Goal: Answer question/provide support: Share knowledge or assist other users

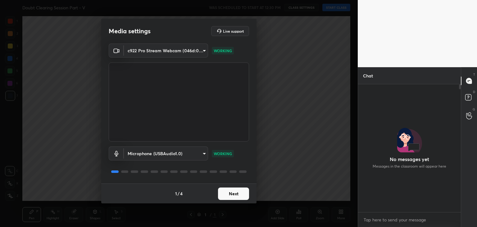
scroll to position [126, 101]
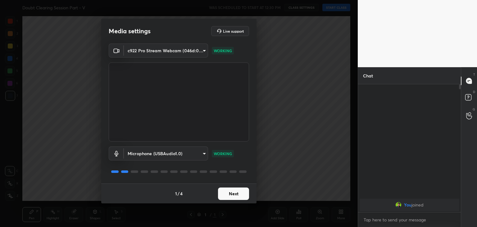
click at [231, 196] on button "Next" at bounding box center [233, 193] width 31 height 12
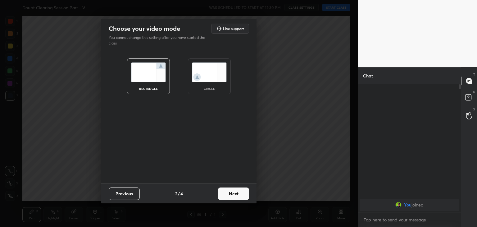
click at [206, 82] on div "circle" at bounding box center [209, 76] width 43 height 36
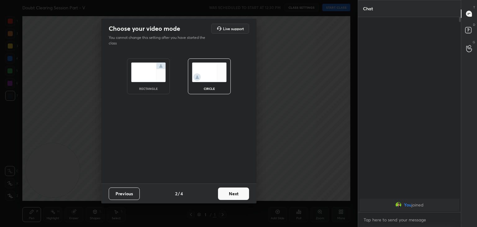
scroll to position [142, 101]
click at [228, 195] on button "Next" at bounding box center [233, 193] width 31 height 12
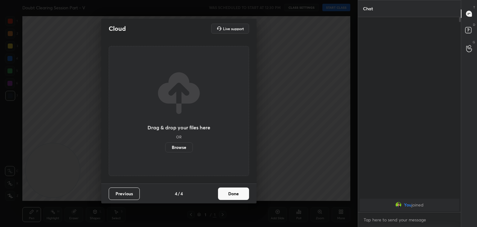
click at [230, 195] on button "Done" at bounding box center [233, 193] width 31 height 12
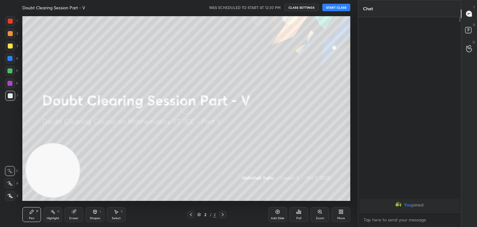
click at [344, 215] on div "More" at bounding box center [341, 214] width 19 height 15
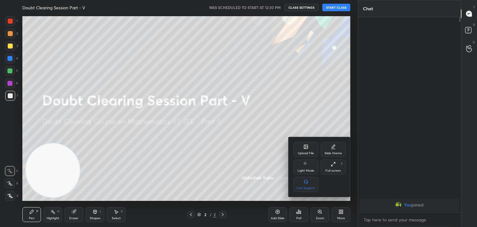
click at [308, 165] on div "Light Mode" at bounding box center [306, 166] width 25 height 15
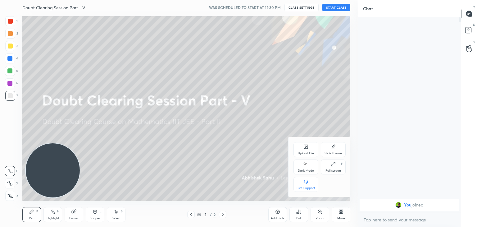
click at [154, 155] on div at bounding box center [238, 113] width 477 height 227
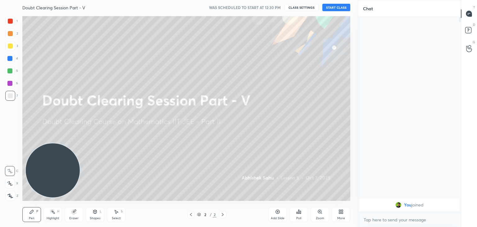
click at [334, 210] on div "More" at bounding box center [341, 214] width 19 height 15
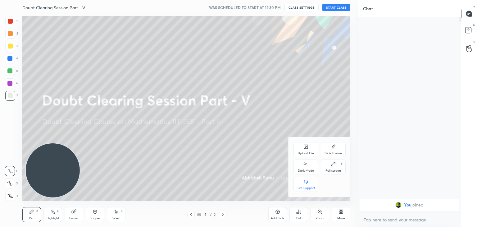
click at [309, 170] on div "Dark Mode" at bounding box center [306, 170] width 16 height 3
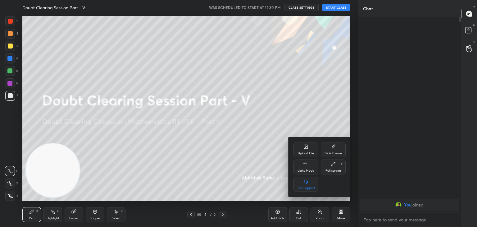
drag, startPoint x: 77, startPoint y: 57, endPoint x: 55, endPoint y: 64, distance: 23.6
click at [68, 58] on div at bounding box center [238, 113] width 477 height 227
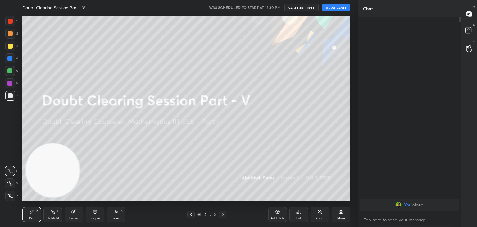
click at [338, 8] on button "START CLASS" at bounding box center [337, 7] width 28 height 7
click at [272, 9] on button "mute" at bounding box center [272, 7] width 22 height 7
click at [274, 209] on div "Add Slide" at bounding box center [278, 214] width 19 height 15
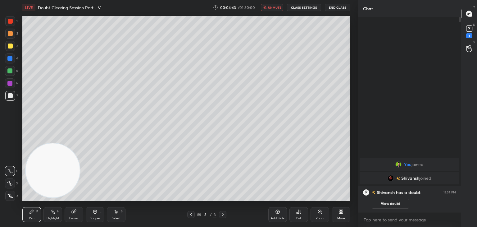
click at [191, 214] on icon at bounding box center [191, 214] width 5 height 5
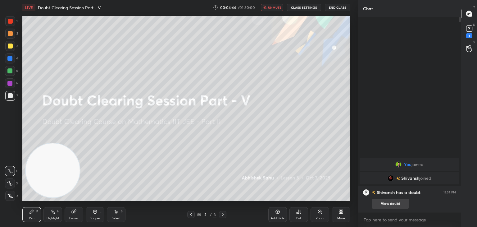
drag, startPoint x: 386, startPoint y: 204, endPoint x: 384, endPoint y: 199, distance: 6.0
click at [386, 204] on button "View doubt" at bounding box center [390, 204] width 37 height 10
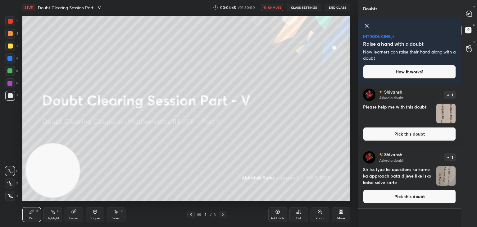
drag, startPoint x: 366, startPoint y: 26, endPoint x: 369, endPoint y: 31, distance: 5.7
click at [366, 26] on icon at bounding box center [366, 25] width 7 height 7
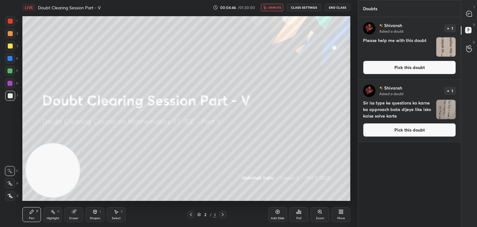
click at [386, 136] on button "Pick this doubt" at bounding box center [409, 130] width 93 height 14
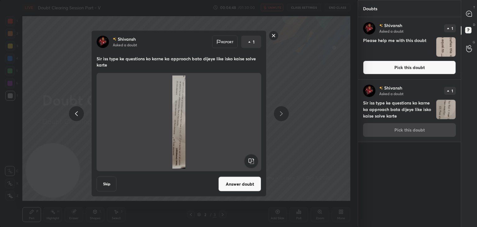
click at [250, 161] on rect at bounding box center [251, 161] width 14 height 14
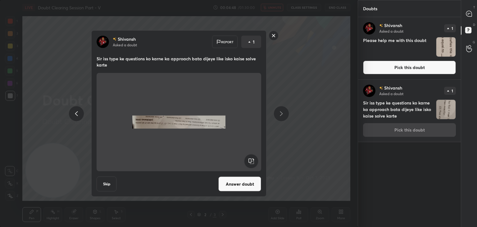
click at [251, 163] on rect at bounding box center [251, 161] width 14 height 14
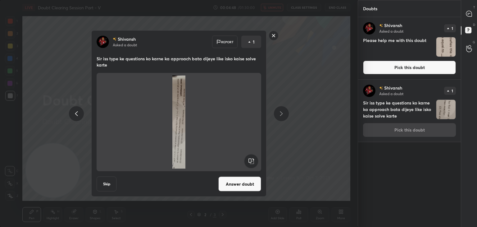
click at [250, 162] on rect at bounding box center [251, 161] width 14 height 14
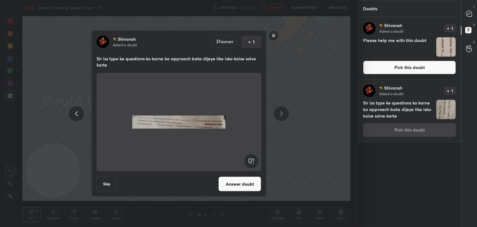
click at [239, 191] on div "[PERSON_NAME] Asked a doubt Report 1 Sir iss type ke questions ko karne ka appr…" at bounding box center [178, 113] width 175 height 166
click at [241, 183] on button "Answer doubt" at bounding box center [240, 184] width 43 height 15
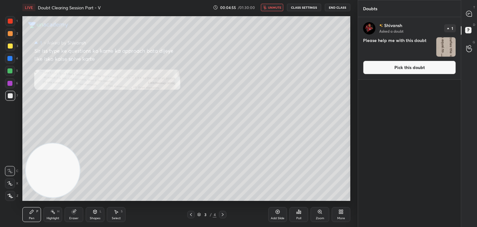
click at [401, 70] on button "Pick this doubt" at bounding box center [409, 68] width 93 height 14
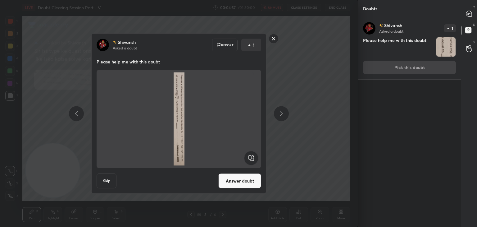
drag, startPoint x: 252, startPoint y: 158, endPoint x: 254, endPoint y: 154, distance: 3.9
click at [252, 158] on rect at bounding box center [251, 158] width 14 height 14
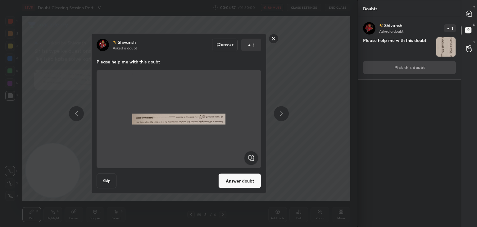
click at [254, 153] on rect at bounding box center [251, 158] width 14 height 14
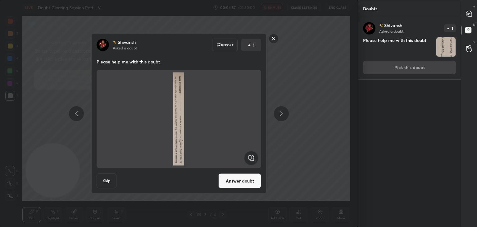
click at [251, 162] on rect at bounding box center [251, 158] width 14 height 14
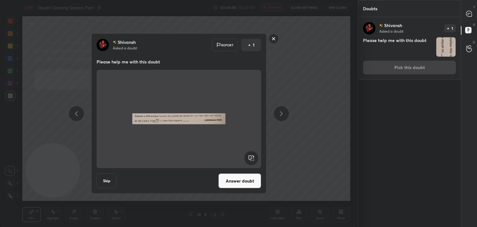
click at [238, 184] on button "Answer doubt" at bounding box center [240, 180] width 43 height 15
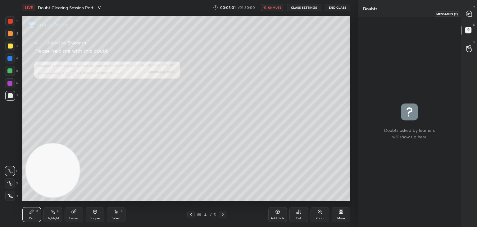
click at [465, 16] on div at bounding box center [469, 13] width 12 height 11
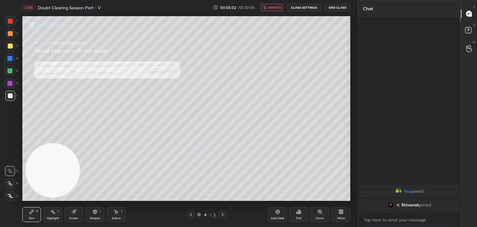
scroll to position [193, 101]
click at [190, 214] on icon at bounding box center [191, 214] width 5 height 5
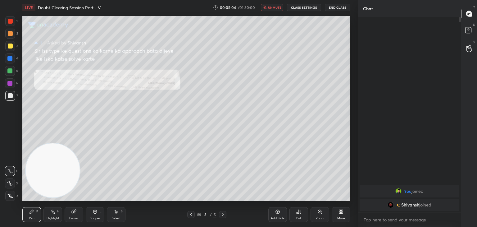
click at [319, 217] on div "Zoom" at bounding box center [320, 218] width 8 height 3
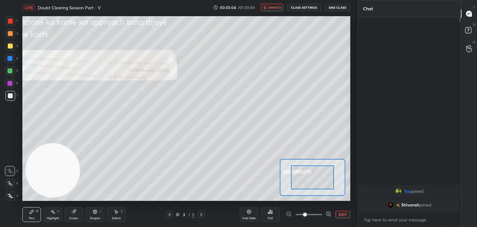
drag, startPoint x: 319, startPoint y: 217, endPoint x: 315, endPoint y: 213, distance: 5.7
click at [316, 217] on span at bounding box center [309, 214] width 26 height 9
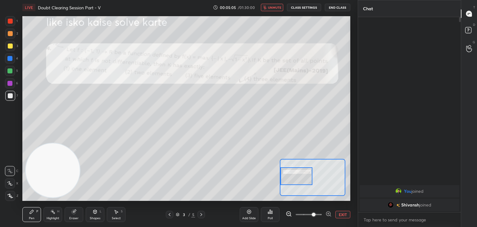
drag, startPoint x: 314, startPoint y: 178, endPoint x: 297, endPoint y: 176, distance: 17.5
click at [297, 177] on div at bounding box center [297, 176] width 32 height 18
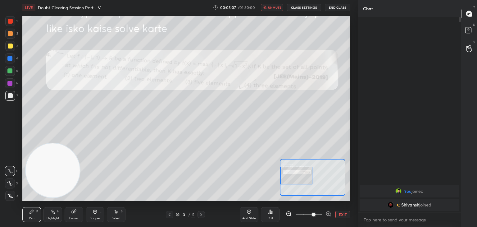
click at [273, 5] on span "unmute" at bounding box center [274, 7] width 13 height 4
click at [7, 48] on div at bounding box center [10, 46] width 10 height 10
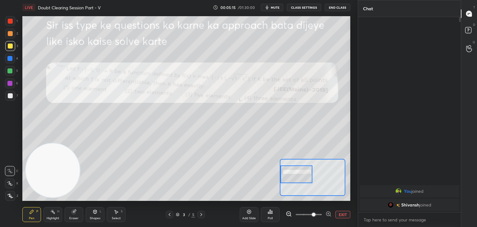
click at [300, 170] on div at bounding box center [297, 174] width 32 height 18
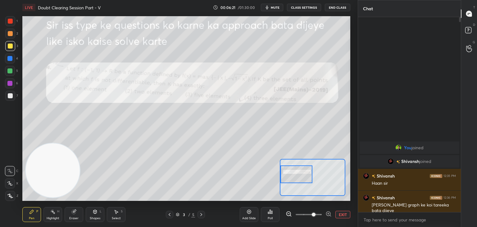
drag, startPoint x: 73, startPoint y: 213, endPoint x: 68, endPoint y: 213, distance: 4.4
click at [72, 214] on icon at bounding box center [73, 211] width 5 height 5
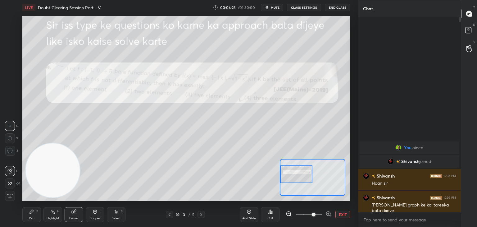
click at [12, 192] on div "Erase all" at bounding box center [10, 196] width 10 height 10
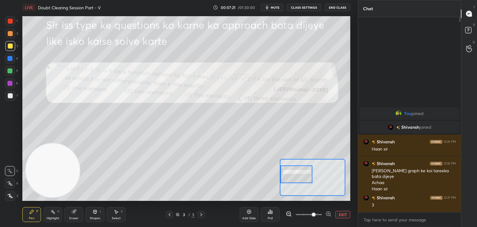
click at [10, 20] on div at bounding box center [10, 21] width 5 height 5
click at [201, 215] on icon at bounding box center [201, 214] width 2 height 3
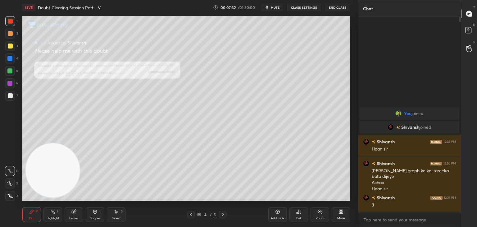
click at [320, 214] on div "Zoom" at bounding box center [320, 214] width 19 height 15
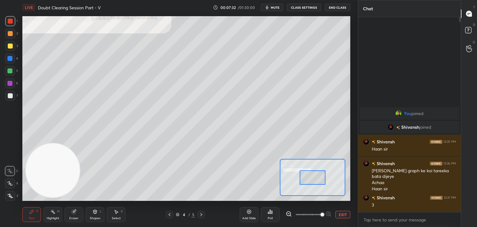
click at [320, 216] on span at bounding box center [309, 214] width 26 height 9
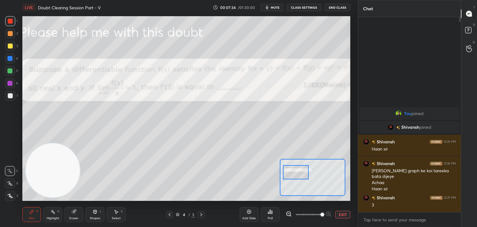
click at [304, 173] on div at bounding box center [296, 172] width 26 height 14
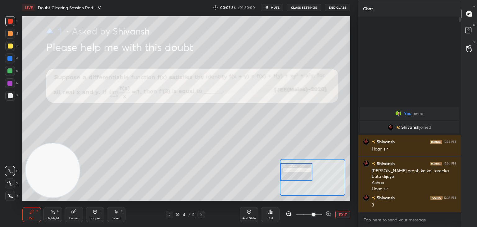
click at [312, 214] on span at bounding box center [309, 214] width 26 height 9
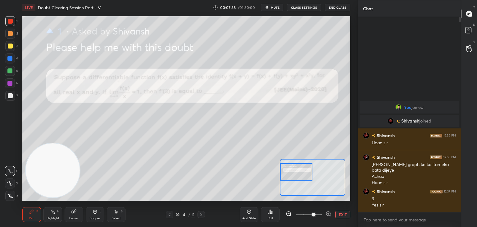
click at [15, 95] on div at bounding box center [10, 96] width 10 height 10
click at [273, 10] on button "mute" at bounding box center [272, 7] width 22 height 7
click at [274, 7] on span "unmute" at bounding box center [274, 7] width 13 height 4
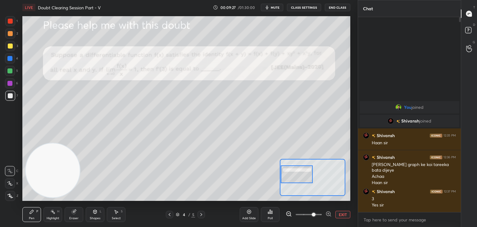
click at [298, 174] on div at bounding box center [297, 174] width 32 height 18
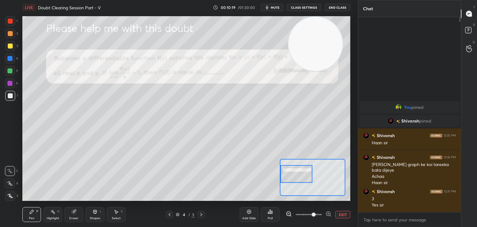
drag, startPoint x: 97, startPoint y: 125, endPoint x: 296, endPoint y: 24, distance: 222.8
click at [319, 18] on video at bounding box center [316, 44] width 54 height 54
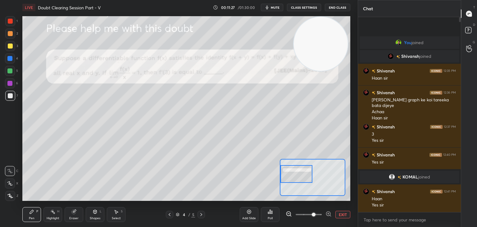
click at [200, 215] on icon at bounding box center [201, 214] width 5 height 5
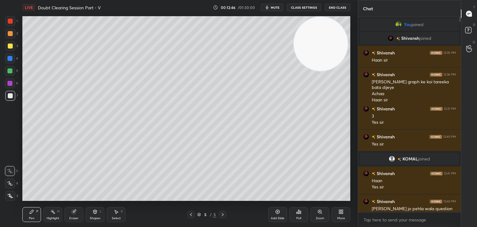
click at [192, 215] on icon at bounding box center [191, 214] width 5 height 5
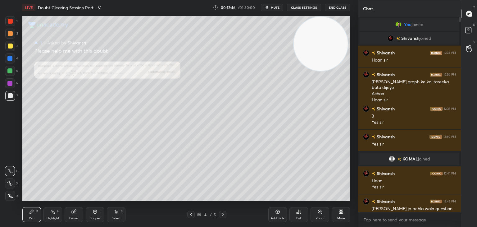
click at [194, 217] on div at bounding box center [190, 214] width 7 height 7
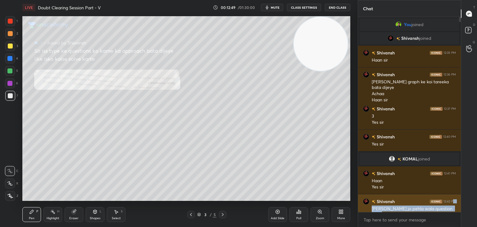
drag, startPoint x: 454, startPoint y: 205, endPoint x: 454, endPoint y: 200, distance: 5.3
click at [454, 200] on div "[PERSON_NAME] 12:42 PM [PERSON_NAME] jo pehla wala question tha agar kisi mein …" at bounding box center [409, 213] width 103 height 38
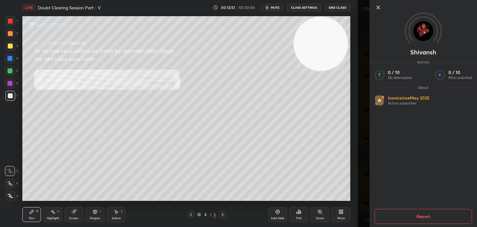
click at [378, 7] on icon at bounding box center [378, 7] width 3 height 3
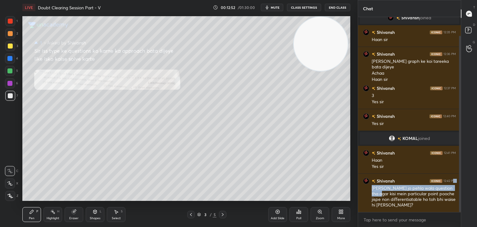
drag, startPoint x: 460, startPoint y: 64, endPoint x: 461, endPoint y: 95, distance: 31.1
click at [461, 95] on div "Chat You joined [PERSON_NAME] joined [PERSON_NAME] 12:35 PM Haan [PERSON_NAME] …" at bounding box center [417, 113] width 119 height 227
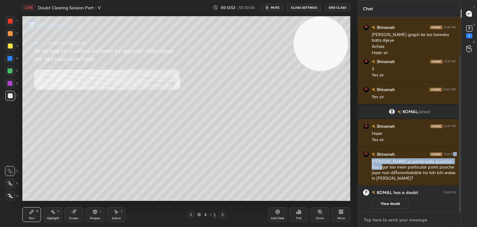
click at [380, 223] on textarea at bounding box center [409, 220] width 93 height 10
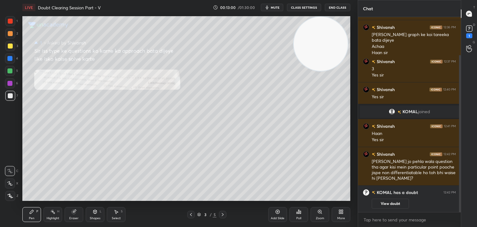
click at [223, 214] on icon at bounding box center [222, 214] width 5 height 5
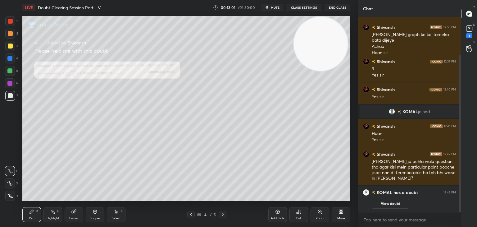
click at [221, 216] on icon at bounding box center [222, 214] width 5 height 5
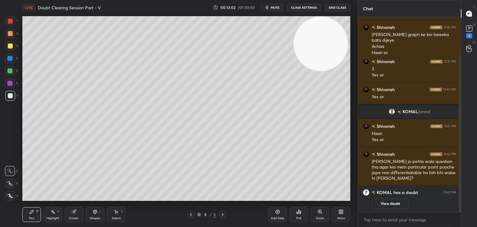
drag, startPoint x: 190, startPoint y: 215, endPoint x: 213, endPoint y: 207, distance: 24.4
click at [190, 215] on icon at bounding box center [191, 214] width 5 height 5
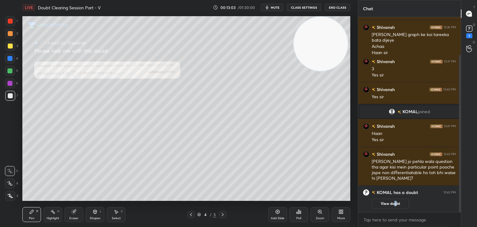
drag, startPoint x: 396, startPoint y: 204, endPoint x: 394, endPoint y: 184, distance: 20.3
click at [394, 203] on button "View doubt" at bounding box center [390, 204] width 37 height 10
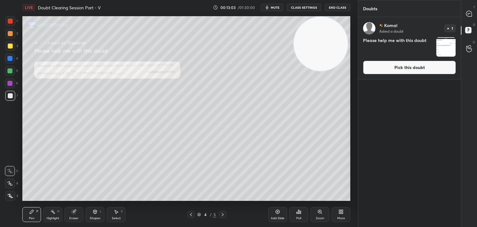
click at [385, 63] on button "Pick this doubt" at bounding box center [409, 68] width 93 height 14
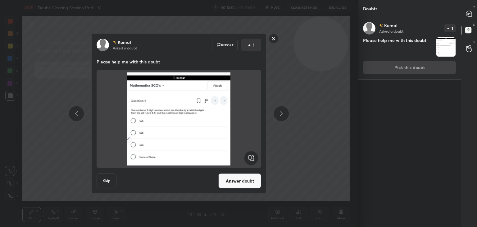
click at [239, 180] on button "Answer doubt" at bounding box center [240, 180] width 43 height 15
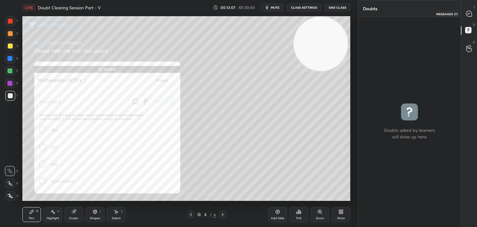
drag, startPoint x: 468, startPoint y: 15, endPoint x: 472, endPoint y: 21, distance: 6.7
click at [468, 15] on icon at bounding box center [470, 14] width 6 height 6
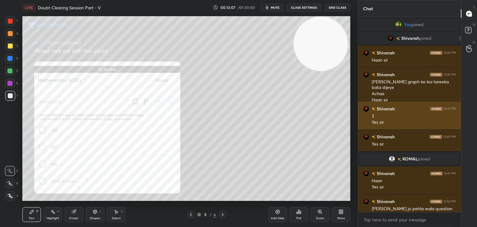
scroll to position [193, 101]
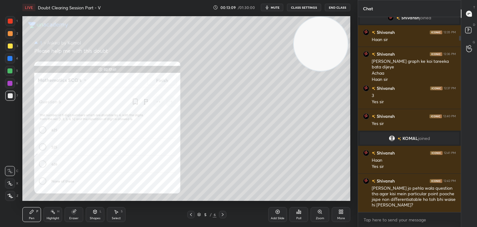
click at [276, 7] on span "mute" at bounding box center [275, 7] width 9 height 4
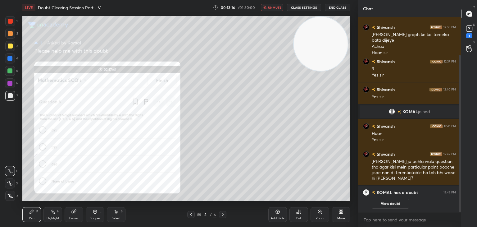
scroll to position [69, 0]
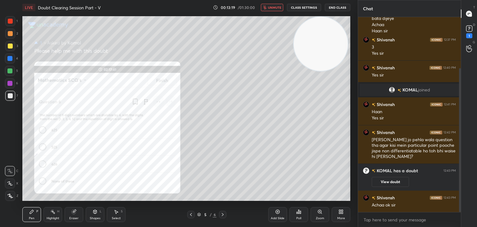
click at [382, 181] on button "View doubt" at bounding box center [390, 182] width 37 height 10
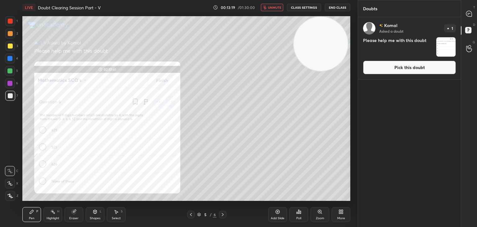
click at [384, 70] on button "Pick this doubt" at bounding box center [409, 68] width 93 height 14
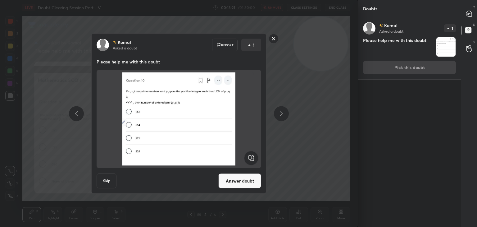
click at [241, 182] on button "Answer doubt" at bounding box center [240, 180] width 43 height 15
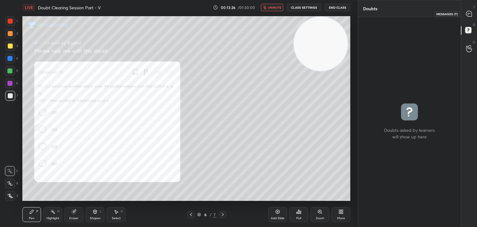
click at [468, 17] on div at bounding box center [469, 13] width 12 height 11
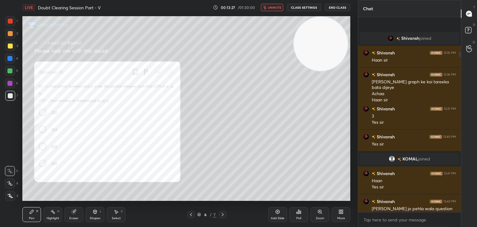
scroll to position [193, 101]
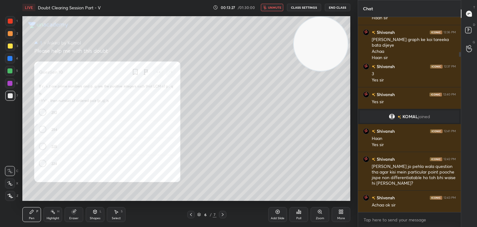
click at [279, 7] on span "unmute" at bounding box center [274, 7] width 13 height 4
click at [190, 213] on icon at bounding box center [191, 214] width 5 height 5
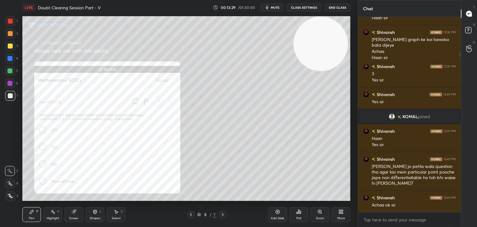
click at [313, 216] on div "Zoom" at bounding box center [320, 214] width 19 height 15
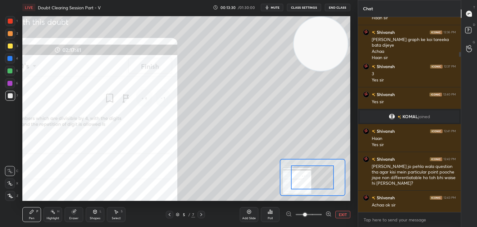
click at [314, 217] on span at bounding box center [309, 214] width 26 height 9
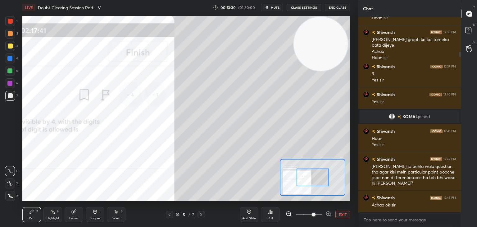
drag, startPoint x: 314, startPoint y: 217, endPoint x: 314, endPoint y: 201, distance: 15.9
click at [314, 216] on span at bounding box center [314, 215] width 4 height 4
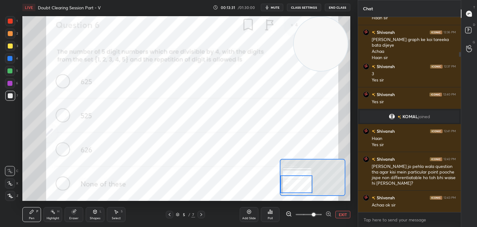
drag, startPoint x: 312, startPoint y: 178, endPoint x: 296, endPoint y: 186, distance: 17.8
click at [296, 186] on div at bounding box center [297, 184] width 32 height 18
drag, startPoint x: 331, startPoint y: 58, endPoint x: 316, endPoint y: 200, distance: 143.7
click at [321, 200] on div "LIVE Doubt Clearing Session Part - V 00:13:33 / 01:30:00 mute CLASS SETTINGS En…" at bounding box center [186, 113] width 333 height 227
drag, startPoint x: 11, startPoint y: 19, endPoint x: 11, endPoint y: 34, distance: 15.2
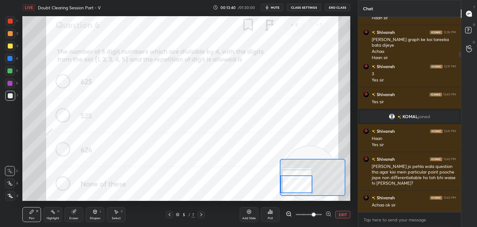
click at [11, 19] on div at bounding box center [10, 21] width 10 height 10
click at [316, 214] on span at bounding box center [314, 215] width 4 height 4
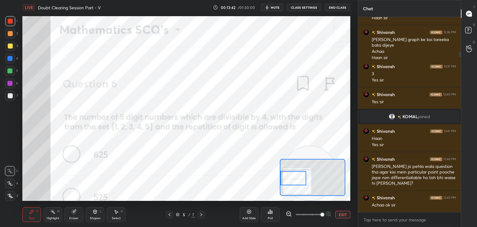
drag, startPoint x: 304, startPoint y: 183, endPoint x: 294, endPoint y: 178, distance: 11.0
click at [295, 178] on div at bounding box center [294, 178] width 26 height 14
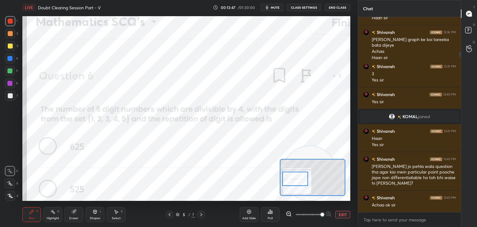
click at [297, 181] on div at bounding box center [296, 179] width 26 height 14
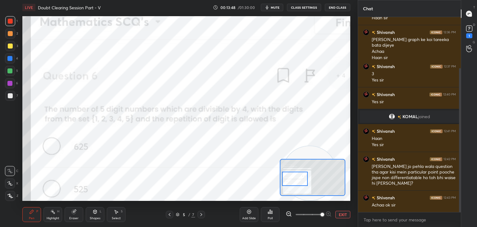
scroll to position [69, 0]
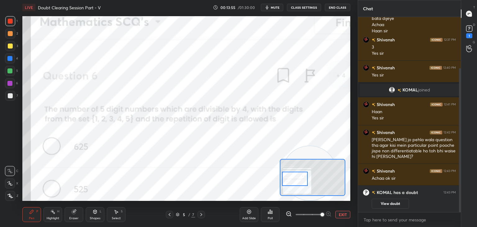
click at [274, 7] on span "mute" at bounding box center [275, 7] width 9 height 4
click at [338, 214] on button "EXIT" at bounding box center [343, 214] width 15 height 7
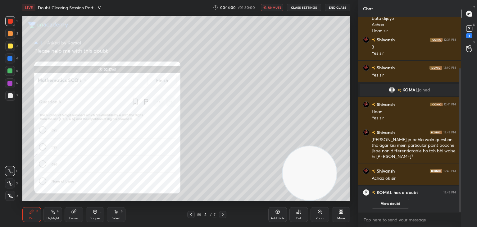
click at [221, 213] on icon at bounding box center [222, 214] width 5 height 5
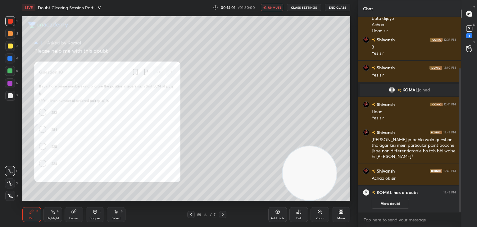
click at [223, 215] on icon at bounding box center [222, 214] width 5 height 5
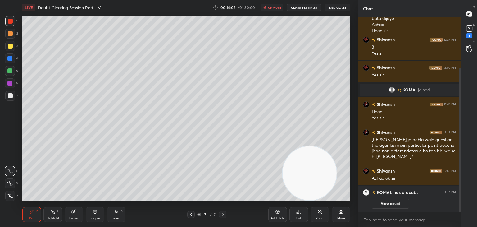
click at [191, 215] on icon at bounding box center [191, 214] width 5 height 5
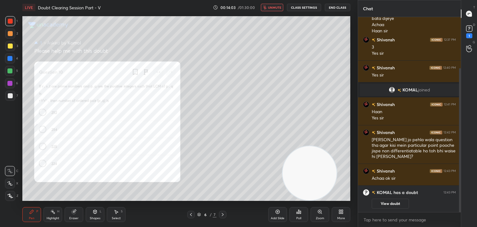
click at [383, 200] on button "View doubt" at bounding box center [390, 204] width 37 height 10
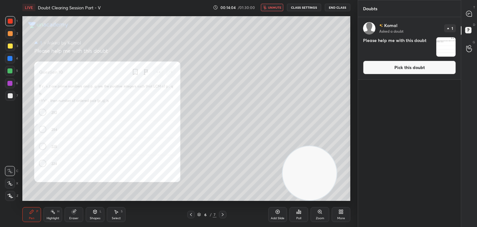
drag, startPoint x: 382, startPoint y: 69, endPoint x: 374, endPoint y: 74, distance: 9.1
click at [382, 69] on button "Pick this doubt" at bounding box center [409, 68] width 93 height 14
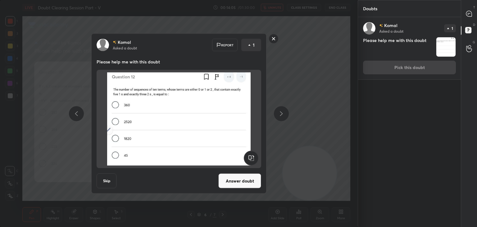
click at [234, 183] on button "Answer doubt" at bounding box center [240, 180] width 43 height 15
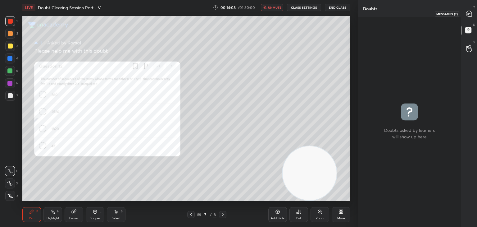
click at [467, 15] on icon at bounding box center [469, 14] width 7 height 7
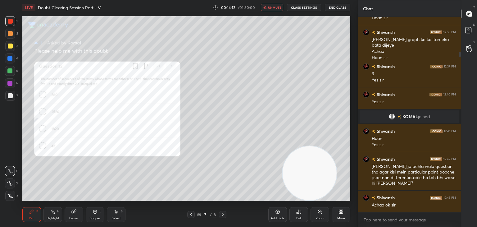
scroll to position [64, 0]
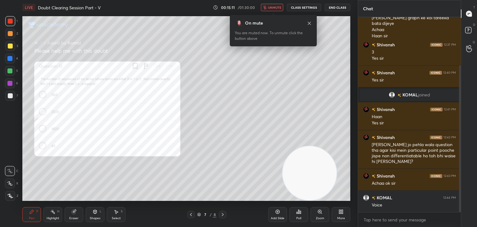
click at [308, 22] on icon at bounding box center [309, 23] width 5 height 5
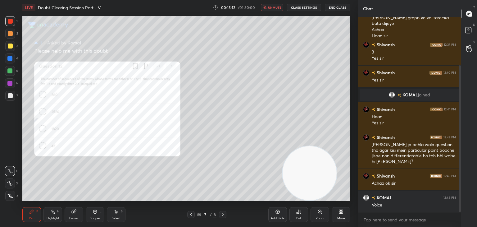
click at [222, 214] on icon at bounding box center [222, 214] width 5 height 5
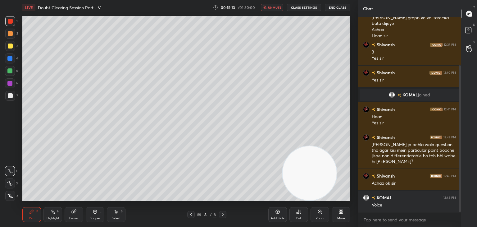
click at [191, 215] on icon at bounding box center [191, 214] width 2 height 3
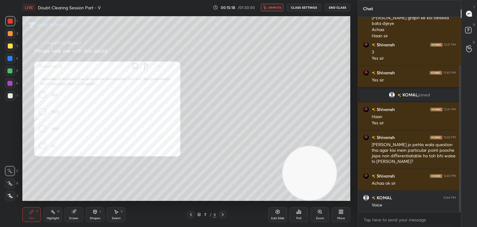
click at [191, 214] on icon at bounding box center [191, 214] width 5 height 5
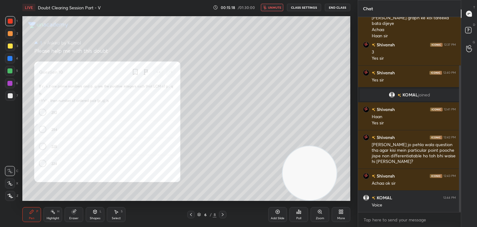
click at [191, 215] on icon at bounding box center [191, 214] width 5 height 5
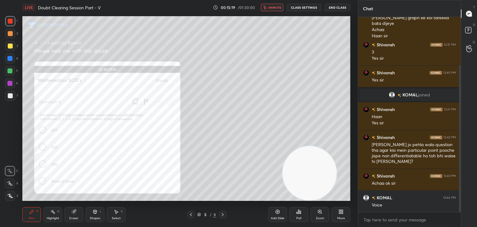
click at [191, 215] on icon at bounding box center [191, 214] width 2 height 3
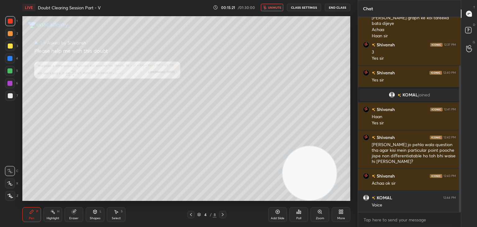
click at [224, 215] on icon at bounding box center [222, 214] width 5 height 5
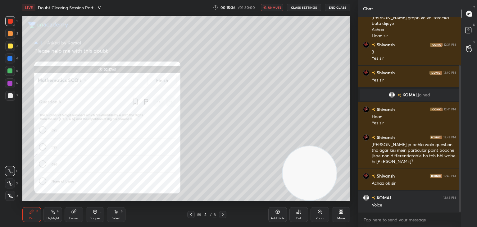
click at [274, 4] on button "unmute" at bounding box center [272, 7] width 22 height 7
click at [318, 217] on div "Zoom" at bounding box center [320, 218] width 8 height 3
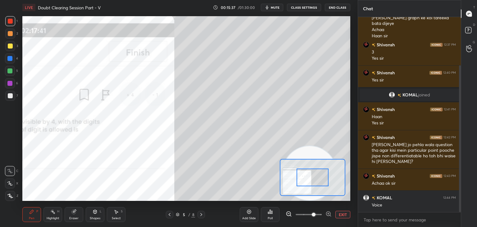
click at [313, 215] on span at bounding box center [314, 215] width 4 height 4
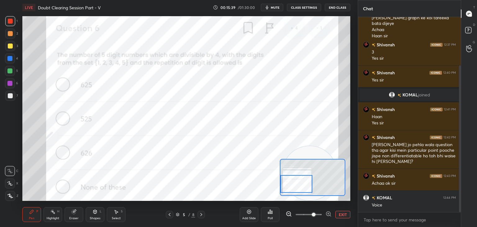
drag, startPoint x: 315, startPoint y: 175, endPoint x: 287, endPoint y: 182, distance: 28.1
click at [287, 182] on div at bounding box center [297, 184] width 32 height 18
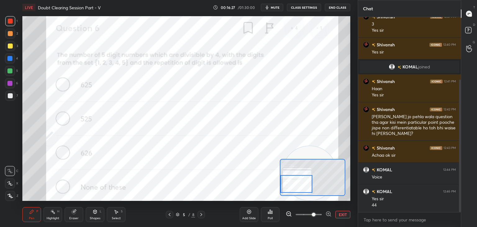
scroll to position [98, 0]
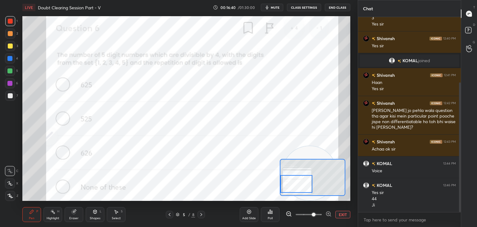
click at [199, 214] on icon at bounding box center [201, 214] width 5 height 5
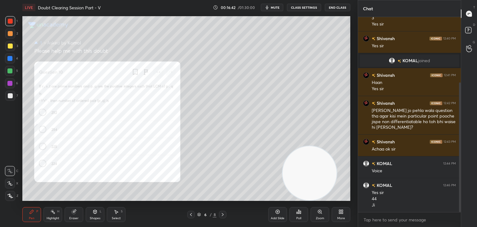
click at [317, 216] on div "Zoom" at bounding box center [320, 214] width 19 height 15
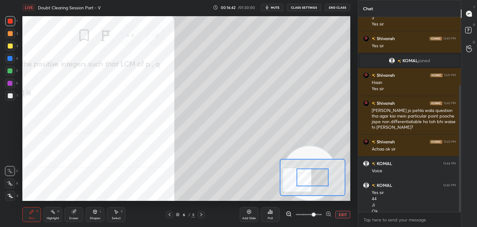
scroll to position [104, 0]
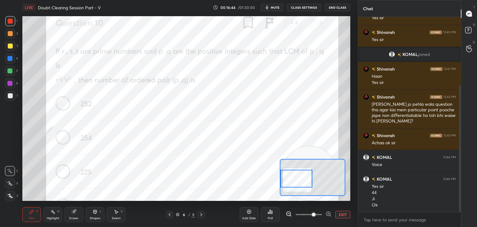
drag, startPoint x: 312, startPoint y: 178, endPoint x: 292, endPoint y: 178, distance: 20.2
click at [293, 179] on div at bounding box center [297, 179] width 32 height 18
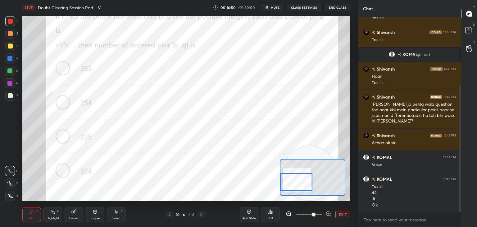
drag, startPoint x: 296, startPoint y: 174, endPoint x: 294, endPoint y: 178, distance: 4.0
click at [295, 178] on div at bounding box center [297, 182] width 32 height 18
drag, startPoint x: 296, startPoint y: 174, endPoint x: 296, endPoint y: 171, distance: 3.4
click at [296, 173] on div at bounding box center [297, 180] width 32 height 18
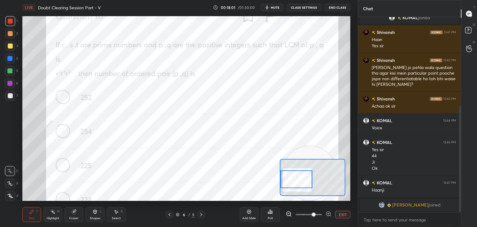
scroll to position [163, 0]
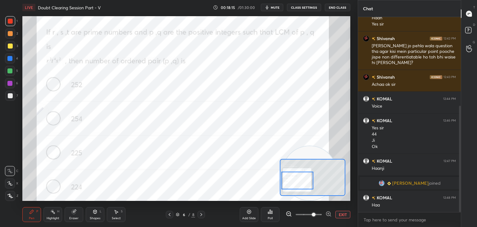
click at [305, 179] on div at bounding box center [298, 181] width 32 height 18
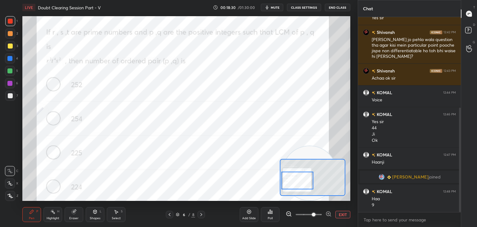
click at [199, 213] on icon at bounding box center [201, 214] width 5 height 5
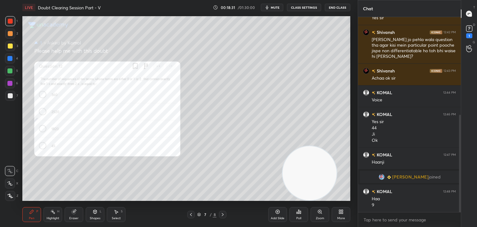
scroll to position [196, 0]
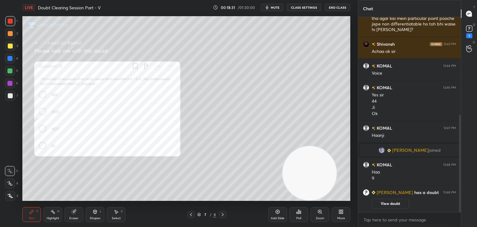
click at [320, 210] on icon at bounding box center [320, 211] width 5 height 5
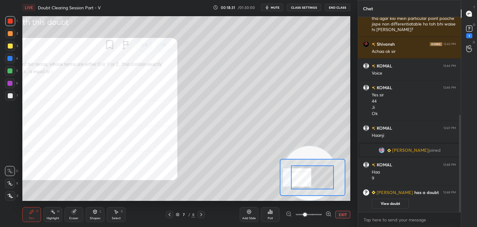
click at [319, 213] on span at bounding box center [309, 214] width 26 height 9
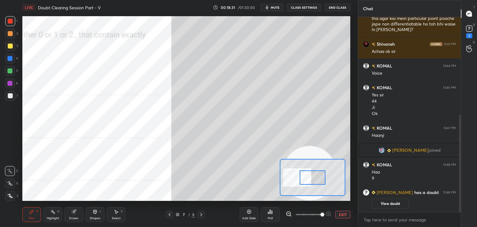
click at [321, 213] on span at bounding box center [323, 215] width 4 height 4
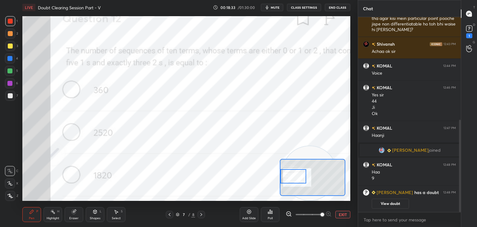
scroll to position [218, 0]
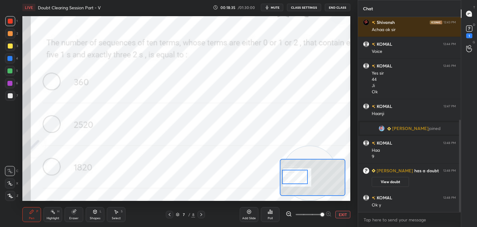
drag, startPoint x: 301, startPoint y: 175, endPoint x: 287, endPoint y: 171, distance: 14.5
click at [291, 173] on div at bounding box center [295, 177] width 26 height 14
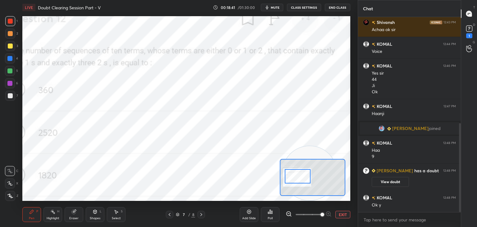
scroll to position [233, 0]
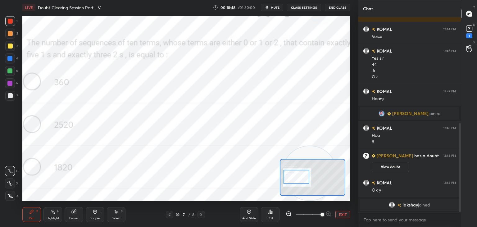
click at [300, 177] on div at bounding box center [297, 177] width 26 height 14
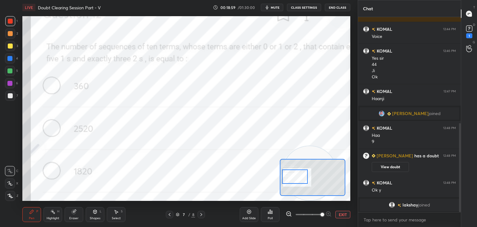
click at [297, 177] on div at bounding box center [295, 176] width 26 height 14
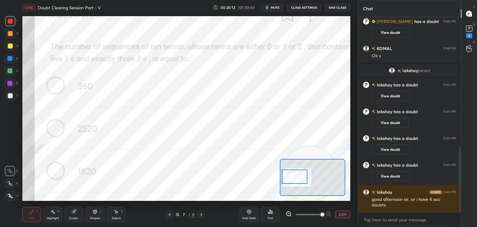
scroll to position [389, 0]
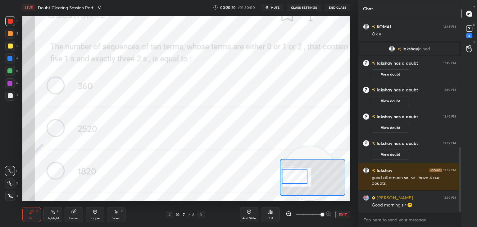
click at [341, 213] on button "EXIT" at bounding box center [343, 214] width 15 height 7
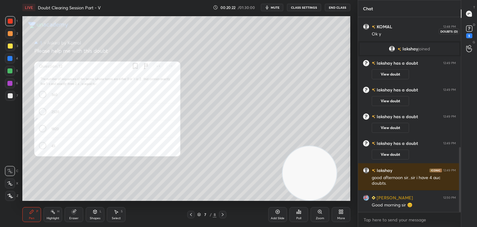
click at [468, 33] on icon at bounding box center [469, 28] width 9 height 9
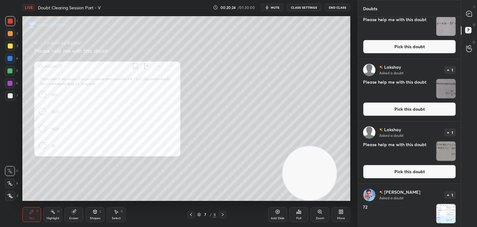
scroll to position [102, 0]
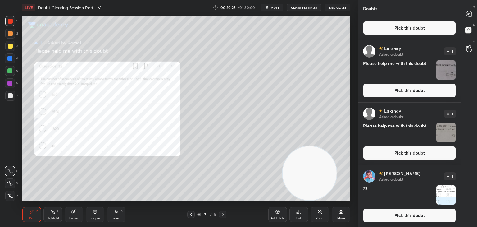
click at [396, 219] on button "Pick this doubt" at bounding box center [409, 216] width 93 height 14
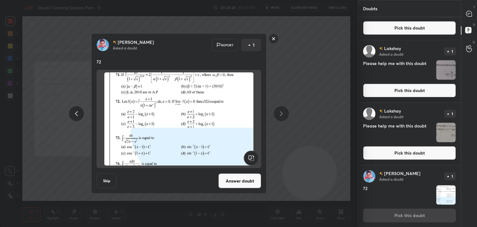
click at [239, 178] on button "Answer doubt" at bounding box center [240, 180] width 43 height 15
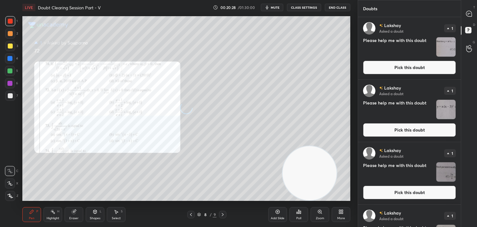
drag, startPoint x: 417, startPoint y: 196, endPoint x: 416, endPoint y: 191, distance: 5.1
click at [417, 196] on button "Pick this doubt" at bounding box center [409, 193] width 93 height 14
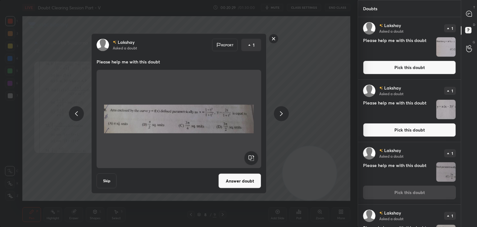
click at [235, 178] on button "Answer doubt" at bounding box center [240, 180] width 43 height 15
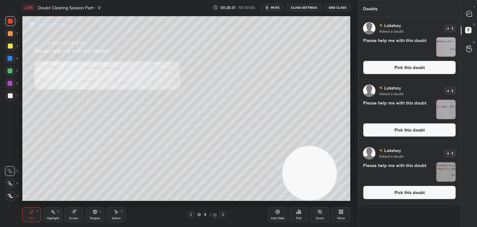
click at [398, 189] on button "Pick this doubt" at bounding box center [409, 193] width 93 height 14
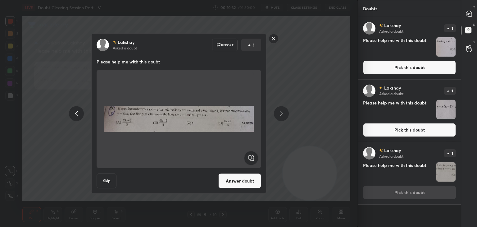
click at [232, 185] on button "Answer doubt" at bounding box center [240, 180] width 43 height 15
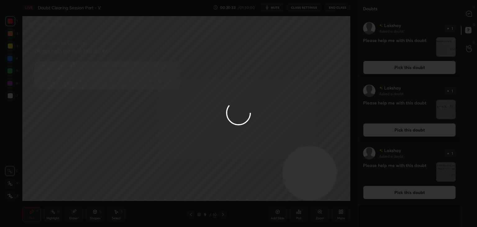
click at [410, 127] on div at bounding box center [238, 113] width 477 height 227
click at [408, 129] on div at bounding box center [238, 113] width 477 height 227
click at [409, 129] on div at bounding box center [238, 113] width 477 height 227
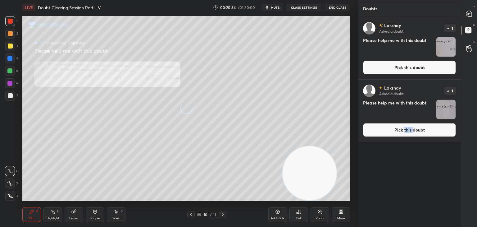
click at [410, 130] on button "Pick this doubt" at bounding box center [409, 130] width 93 height 14
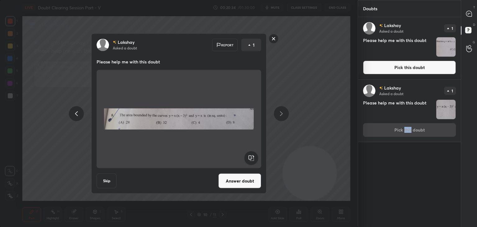
click at [409, 130] on div "[PERSON_NAME] Asked a doubt 1 Please help me with this doubt Pick this doubt" at bounding box center [409, 111] width 103 height 62
click at [249, 180] on button "Answer doubt" at bounding box center [240, 180] width 43 height 15
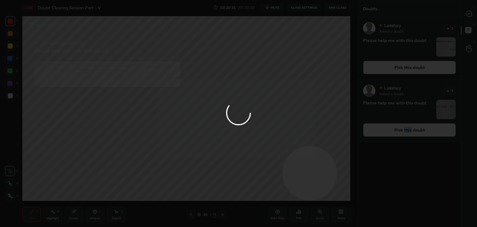
click at [394, 70] on div at bounding box center [238, 113] width 477 height 227
click at [396, 70] on div at bounding box center [238, 113] width 477 height 227
click at [398, 69] on div at bounding box center [238, 113] width 477 height 227
click at [398, 69] on button "Pick this doubt" at bounding box center [409, 68] width 93 height 14
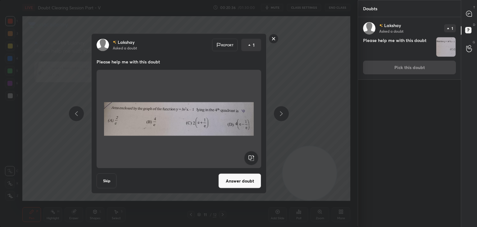
click at [399, 69] on div "[PERSON_NAME] Asked a doubt 1 Please help me with this doubt Pick this doubt" at bounding box center [409, 48] width 103 height 62
click at [238, 181] on button "Answer doubt" at bounding box center [240, 180] width 43 height 15
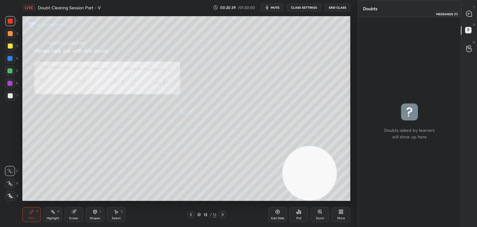
drag, startPoint x: 470, startPoint y: 16, endPoint x: 461, endPoint y: 16, distance: 8.7
click at [470, 16] on icon at bounding box center [470, 14] width 6 height 6
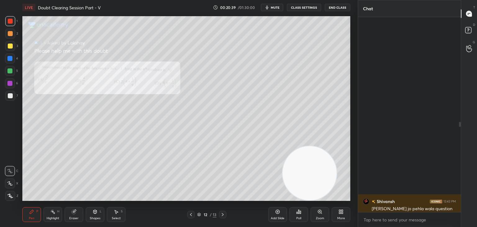
scroll to position [193, 101]
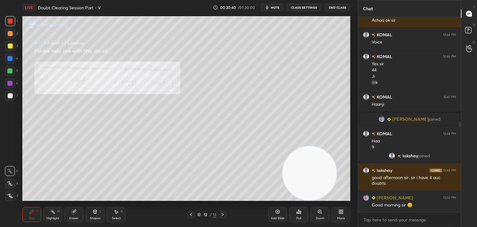
click at [189, 214] on icon at bounding box center [191, 214] width 5 height 5
click at [190, 214] on icon at bounding box center [191, 214] width 5 height 5
click at [190, 214] on icon at bounding box center [191, 214] width 2 height 3
click at [191, 215] on icon at bounding box center [191, 214] width 2 height 3
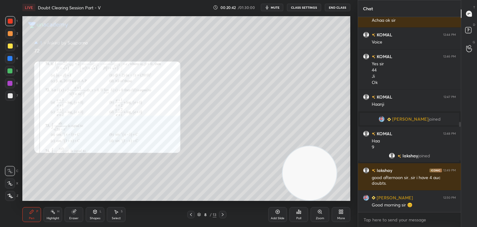
click at [323, 212] on div "Zoom" at bounding box center [320, 214] width 19 height 15
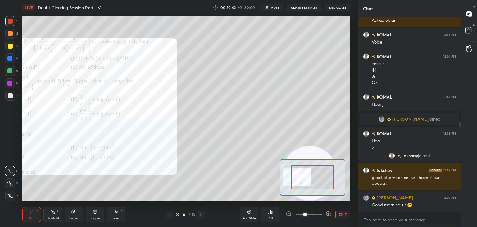
click at [313, 215] on span at bounding box center [309, 214] width 26 height 9
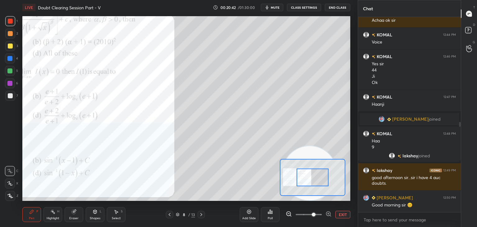
click at [316, 215] on span at bounding box center [314, 215] width 4 height 4
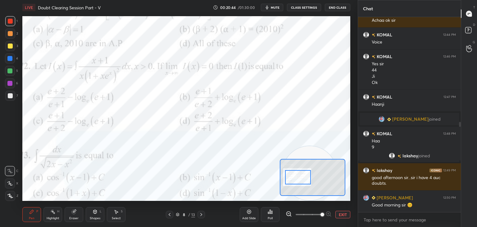
drag, startPoint x: 292, startPoint y: 170, endPoint x: 296, endPoint y: 173, distance: 5.1
click at [296, 173] on div at bounding box center [298, 177] width 26 height 14
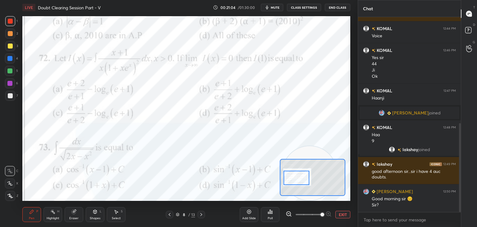
click at [298, 174] on div at bounding box center [297, 178] width 26 height 14
click at [343, 212] on button "EXIT" at bounding box center [343, 214] width 15 height 7
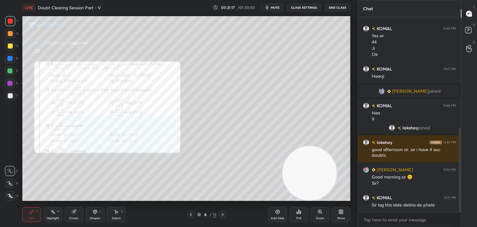
scroll to position [277, 0]
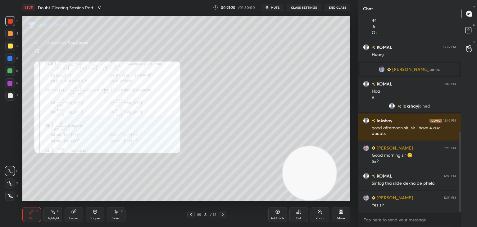
click at [190, 216] on icon at bounding box center [191, 214] width 5 height 5
click at [190, 217] on icon at bounding box center [191, 214] width 5 height 5
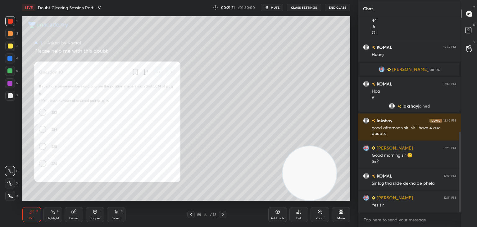
click at [191, 218] on div at bounding box center [190, 214] width 7 height 7
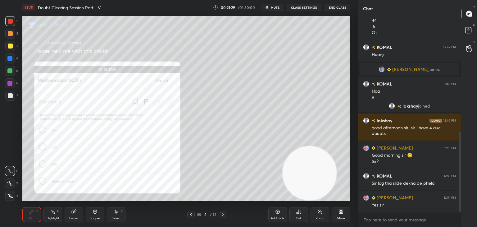
scroll to position [298, 0]
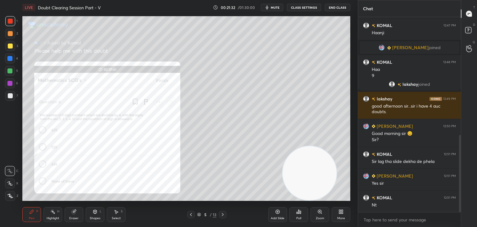
click at [222, 214] on icon at bounding box center [222, 214] width 5 height 5
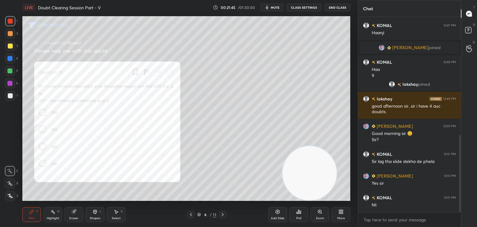
scroll to position [305, 0]
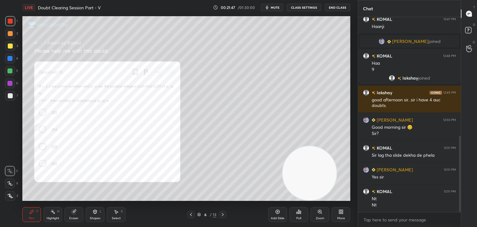
click at [223, 213] on icon at bounding box center [222, 214] width 5 height 5
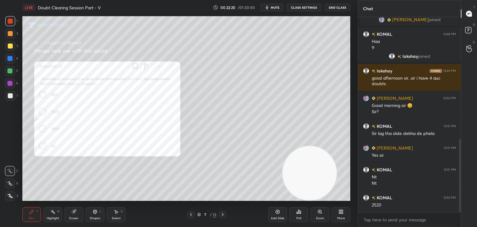
scroll to position [333, 0]
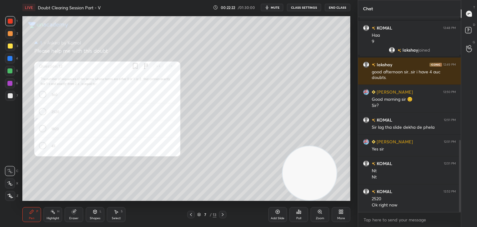
click at [224, 214] on icon at bounding box center [222, 214] width 5 height 5
click at [223, 215] on icon at bounding box center [222, 214] width 5 height 5
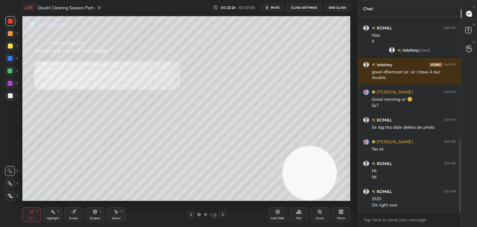
click at [187, 214] on div at bounding box center [190, 214] width 7 height 7
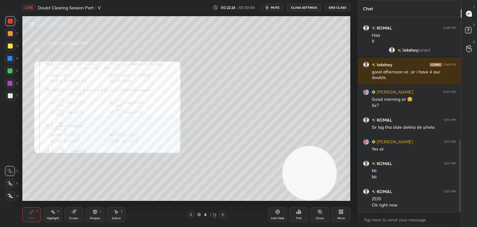
click at [11, 51] on div "1 2 3 4 5 6 7" at bounding box center [11, 59] width 13 height 87
drag, startPoint x: 6, startPoint y: 47, endPoint x: 11, endPoint y: 50, distance: 6.0
click at [6, 47] on div at bounding box center [10, 46] width 10 height 10
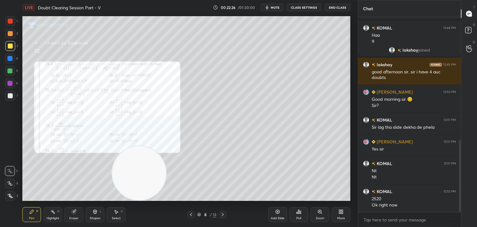
drag, startPoint x: 284, startPoint y: 171, endPoint x: 0, endPoint y: 218, distance: 287.9
click at [0, 218] on div "1 2 3 4 5 6 7 C X Z C X Z E E Erase all H H LIVE Doubt Clearing Session Part - …" at bounding box center [176, 113] width 353 height 227
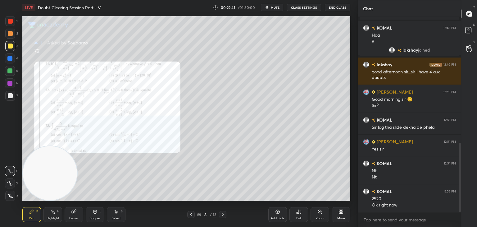
scroll to position [354, 0]
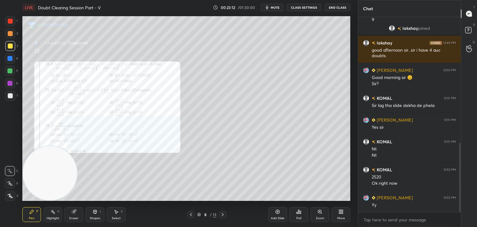
click at [318, 213] on icon at bounding box center [320, 211] width 5 height 5
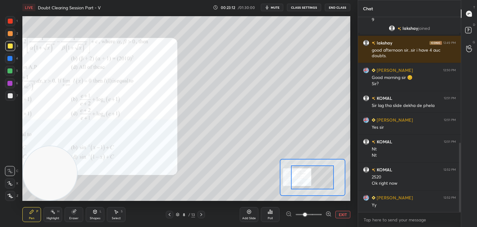
click at [318, 214] on span at bounding box center [309, 214] width 26 height 9
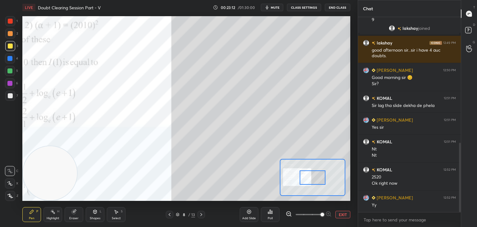
click at [321, 214] on span at bounding box center [323, 215] width 4 height 4
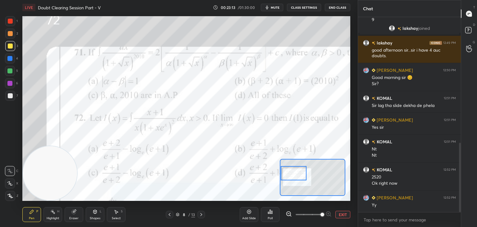
drag, startPoint x: 299, startPoint y: 174, endPoint x: 300, endPoint y: 178, distance: 4.2
click at [290, 174] on div at bounding box center [294, 173] width 26 height 14
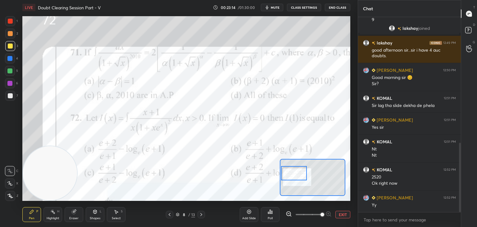
click at [339, 214] on button "EXIT" at bounding box center [343, 214] width 15 height 7
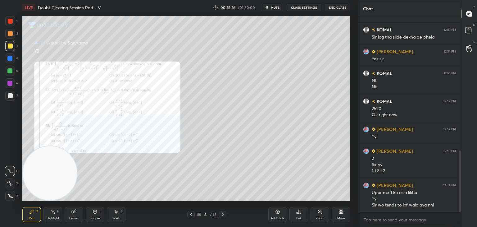
scroll to position [445, 0]
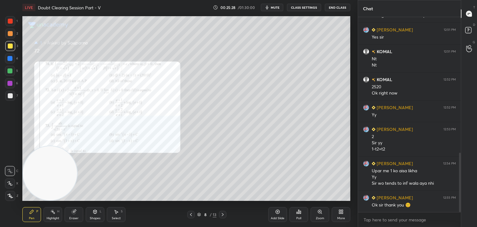
click at [222, 213] on icon at bounding box center [222, 214] width 5 height 5
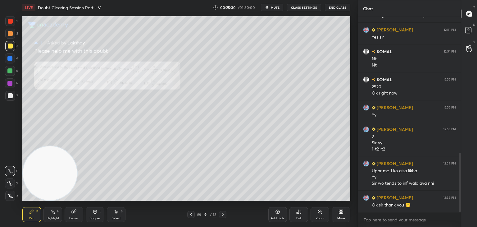
click at [316, 212] on div "Zoom" at bounding box center [320, 214] width 19 height 15
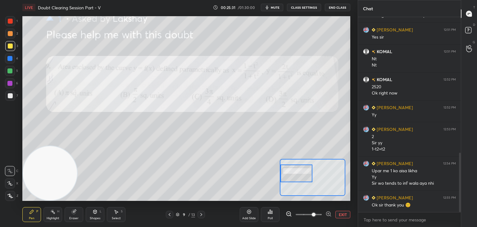
drag, startPoint x: 321, startPoint y: 180, endPoint x: 292, endPoint y: 173, distance: 29.7
click at [291, 176] on div at bounding box center [297, 173] width 32 height 18
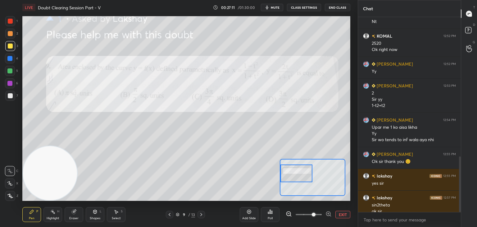
scroll to position [494, 0]
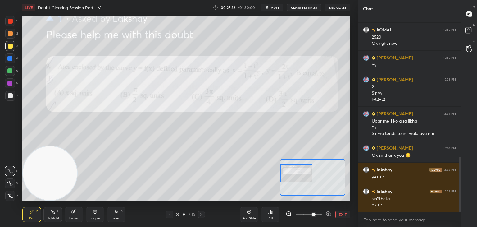
drag, startPoint x: 200, startPoint y: 216, endPoint x: 205, endPoint y: 212, distance: 5.7
click at [200, 215] on icon at bounding box center [201, 214] width 5 height 5
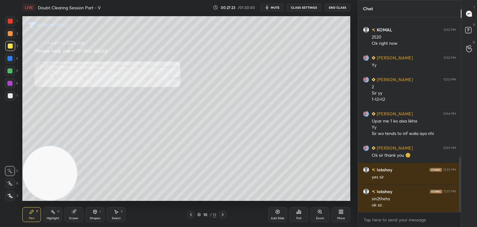
click at [317, 211] on div "Zoom" at bounding box center [320, 214] width 19 height 15
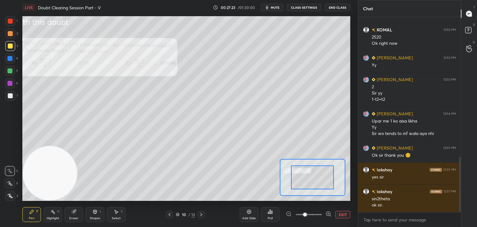
click at [314, 213] on span at bounding box center [309, 214] width 26 height 9
click at [307, 216] on span at bounding box center [309, 214] width 26 height 9
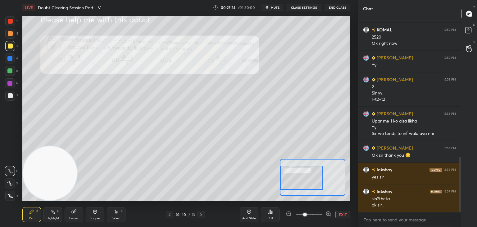
drag, startPoint x: 315, startPoint y: 171, endPoint x: 297, endPoint y: 173, distance: 18.5
click at [294, 172] on div at bounding box center [301, 178] width 43 height 24
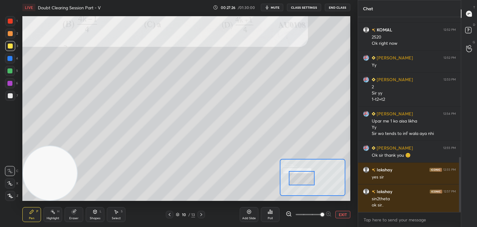
click at [317, 215] on span at bounding box center [309, 214] width 26 height 9
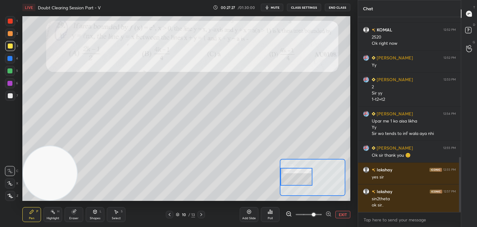
drag, startPoint x: 301, startPoint y: 177, endPoint x: 290, endPoint y: 175, distance: 11.4
click at [290, 175] on div at bounding box center [297, 177] width 32 height 18
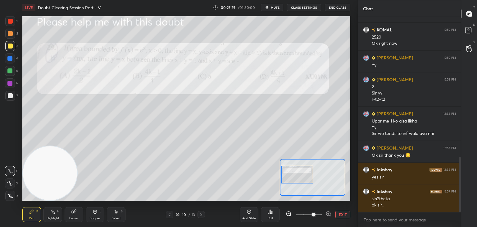
scroll to position [500, 0]
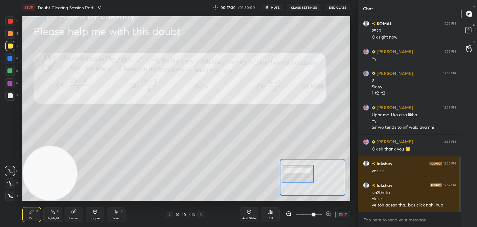
click at [296, 178] on div at bounding box center [298, 174] width 32 height 18
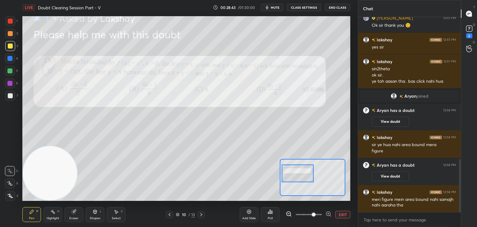
scroll to position [523, 0]
drag, startPoint x: 72, startPoint y: 215, endPoint x: 73, endPoint y: 206, distance: 9.0
click at [72, 215] on div "Eraser" at bounding box center [74, 214] width 19 height 15
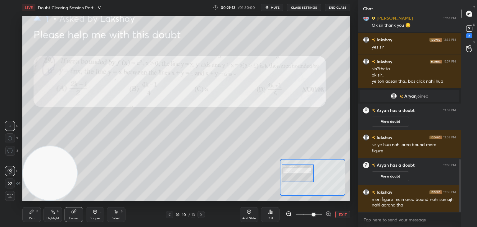
drag, startPoint x: 11, startPoint y: 184, endPoint x: 26, endPoint y: 169, distance: 21.3
click at [11, 184] on icon at bounding box center [9, 183] width 5 height 5
click at [34, 211] on icon at bounding box center [31, 211] width 5 height 5
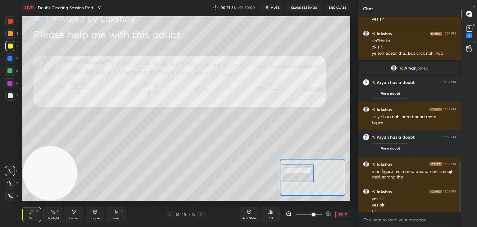
scroll to position [558, 0]
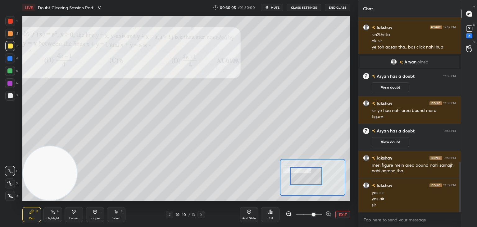
drag, startPoint x: 297, startPoint y: 176, endPoint x: 305, endPoint y: 178, distance: 8.2
click at [306, 178] on div at bounding box center [306, 176] width 32 height 18
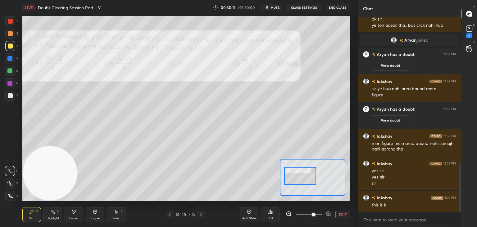
drag, startPoint x: 311, startPoint y: 178, endPoint x: 305, endPoint y: 178, distance: 5.9
click at [305, 178] on div at bounding box center [300, 176] width 32 height 18
click at [77, 214] on div "Eraser" at bounding box center [74, 214] width 19 height 15
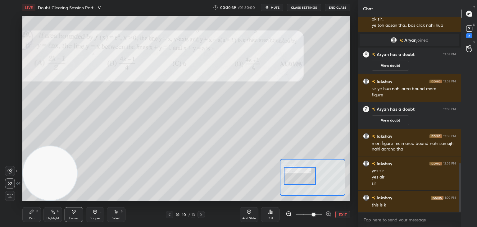
scroll to position [586, 0]
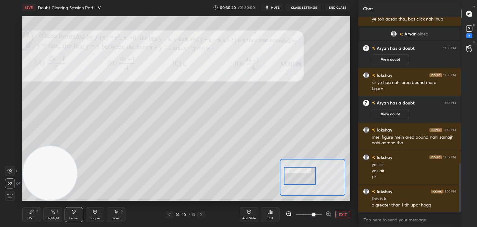
click at [35, 214] on div "Pen P" at bounding box center [31, 214] width 19 height 15
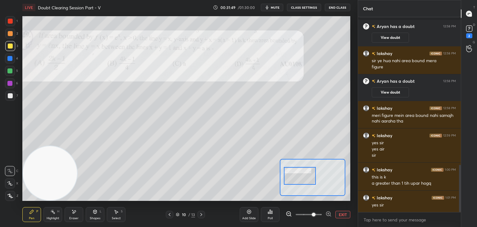
scroll to position [614, 0]
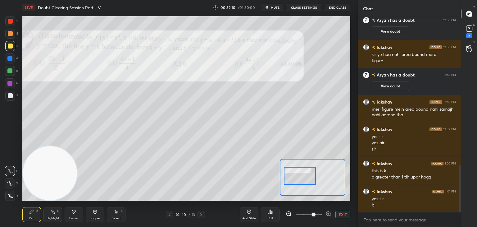
click at [76, 217] on div "Eraser" at bounding box center [73, 218] width 9 height 3
click at [10, 198] on div "Erase all" at bounding box center [10, 196] width 10 height 10
click at [199, 212] on icon at bounding box center [201, 214] width 5 height 5
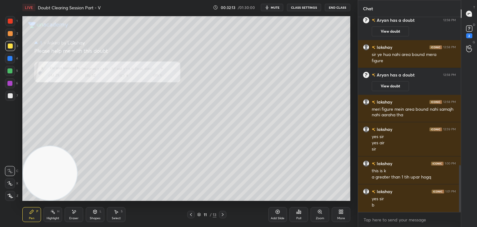
click at [220, 213] on icon at bounding box center [222, 214] width 5 height 5
click at [187, 214] on div at bounding box center [190, 214] width 7 height 7
click at [319, 212] on icon at bounding box center [320, 211] width 5 height 5
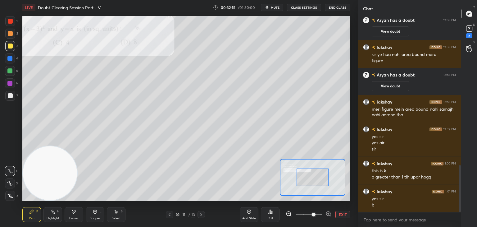
click at [312, 215] on span at bounding box center [309, 214] width 26 height 9
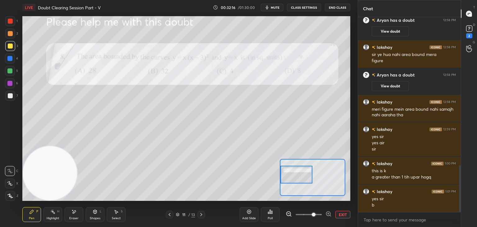
drag, startPoint x: 317, startPoint y: 179, endPoint x: 299, endPoint y: 177, distance: 18.2
click at [299, 177] on div at bounding box center [297, 175] width 32 height 18
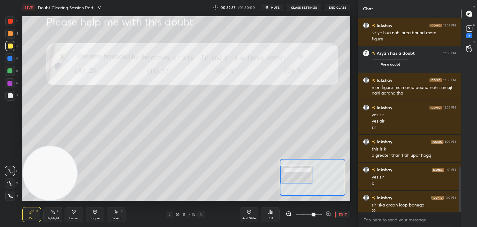
scroll to position [642, 0]
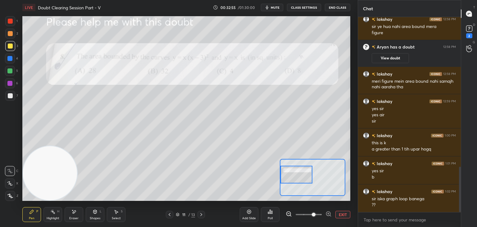
click at [92, 210] on div "Shapes L" at bounding box center [95, 214] width 19 height 15
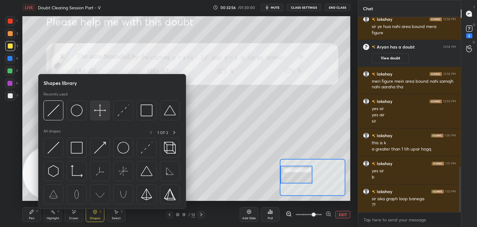
click at [99, 112] on img at bounding box center [100, 110] width 12 height 12
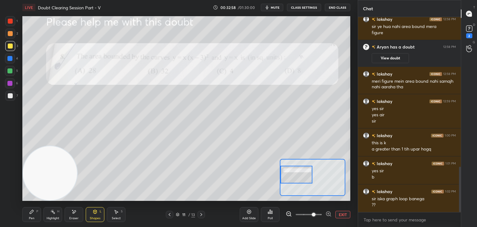
click at [274, 7] on span "mute" at bounding box center [275, 7] width 9 height 4
click at [98, 213] on div "Shapes L" at bounding box center [95, 214] width 19 height 15
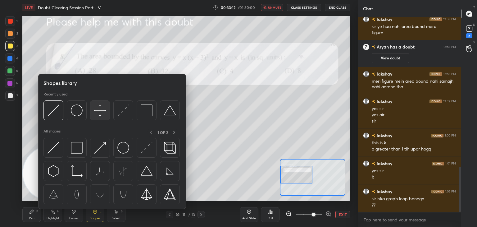
click at [98, 108] on img at bounding box center [100, 110] width 12 height 12
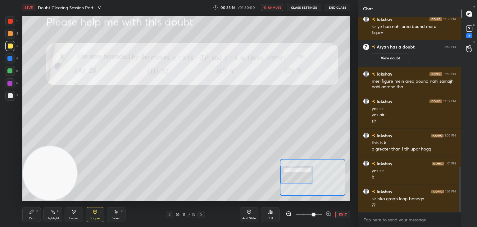
click at [11, 96] on div at bounding box center [10, 95] width 5 height 5
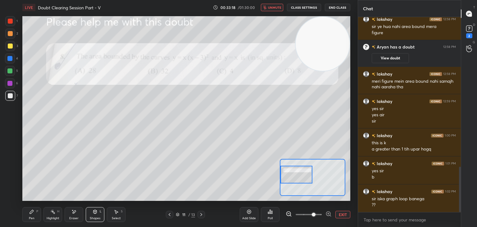
drag, startPoint x: 38, startPoint y: 176, endPoint x: 319, endPoint y: 36, distance: 313.6
click at [319, 36] on video at bounding box center [323, 44] width 54 height 54
click at [44, 203] on div "LIVE Doubt Clearing Session Part - V 00:33:20 / 01:30:00 unmute CLASS SETTINGS …" at bounding box center [186, 113] width 333 height 227
click at [37, 211] on div "P" at bounding box center [37, 211] width 2 height 3
click at [72, 217] on div "Eraser" at bounding box center [73, 218] width 9 height 3
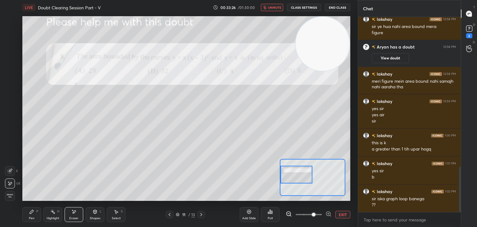
click at [38, 215] on div "Pen P" at bounding box center [31, 214] width 19 height 15
click at [275, 3] on div "LIVE Doubt Clearing Session Part - V 00:33:56 / 01:30:00 unmute CLASS SETTINGS …" at bounding box center [186, 7] width 328 height 15
click at [274, 5] on span "unmute" at bounding box center [274, 7] width 13 height 4
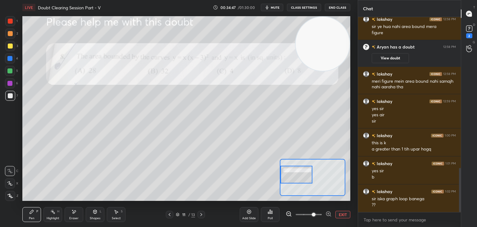
scroll to position [669, 0]
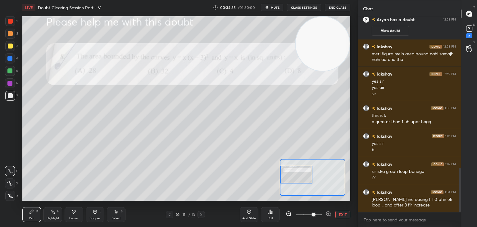
click at [80, 213] on div "Eraser" at bounding box center [74, 214] width 19 height 15
drag, startPoint x: 36, startPoint y: 210, endPoint x: 39, endPoint y: 201, distance: 9.3
click at [34, 210] on div "Pen P" at bounding box center [31, 214] width 19 height 15
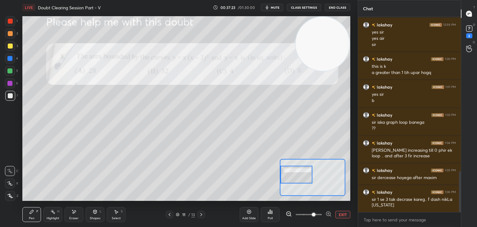
scroll to position [740, 0]
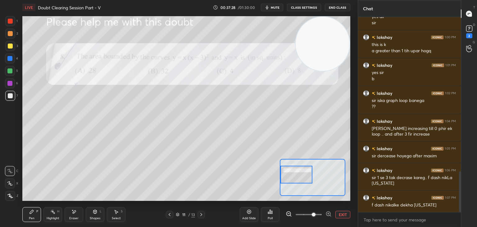
click at [73, 210] on icon at bounding box center [73, 211] width 5 height 5
click at [26, 216] on div "Pen P" at bounding box center [31, 214] width 19 height 15
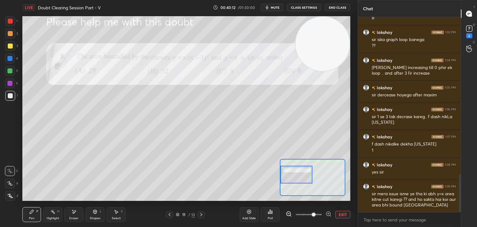
scroll to position [828, 0]
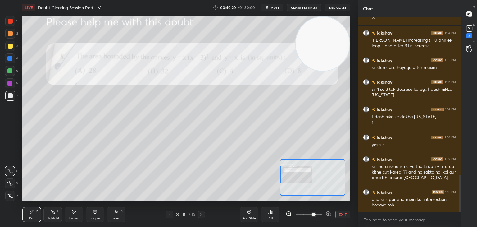
click at [79, 215] on div "Eraser" at bounding box center [74, 214] width 19 height 15
click at [12, 172] on div at bounding box center [10, 171] width 10 height 10
click at [35, 210] on div "Pen P" at bounding box center [31, 214] width 19 height 15
click at [76, 213] on div "Eraser" at bounding box center [74, 214] width 19 height 15
click at [28, 212] on div "Pen P" at bounding box center [31, 214] width 19 height 15
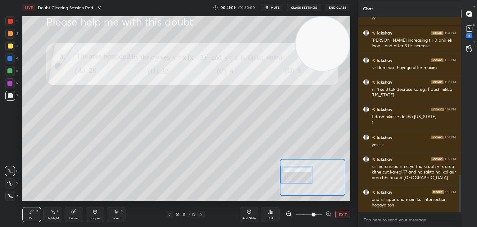
scroll to position [861, 0]
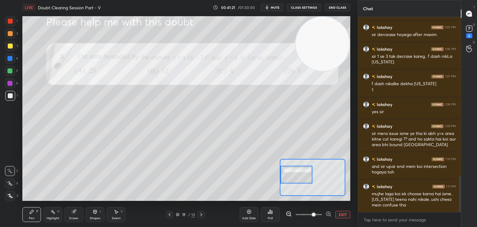
click at [276, 7] on span "mute" at bounding box center [275, 7] width 9 height 4
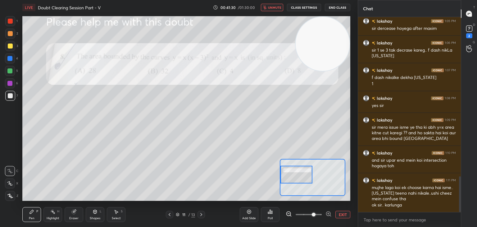
click at [199, 216] on icon at bounding box center [201, 214] width 5 height 5
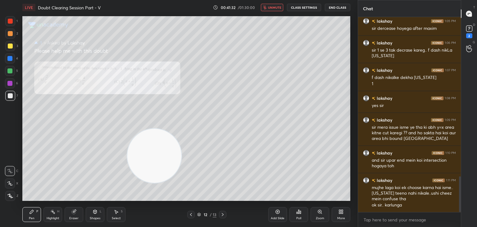
drag, startPoint x: 318, startPoint y: 44, endPoint x: 29, endPoint y: 241, distance: 350.2
click at [29, 0] on html "1 2 3 4 5 6 7 C X Z C X Z E E Erase all H H LIVE Doubt Clearing Session Part - …" at bounding box center [238, 0] width 477 height 0
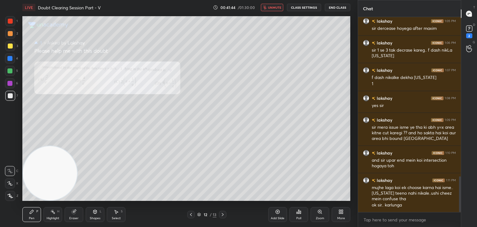
click at [220, 215] on div at bounding box center [222, 214] width 7 height 7
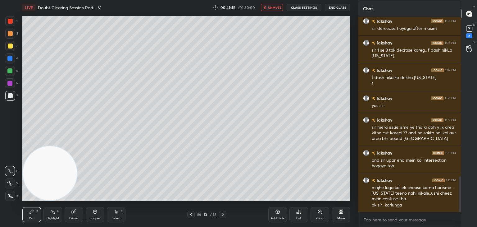
click at [189, 217] on div at bounding box center [190, 214] width 7 height 7
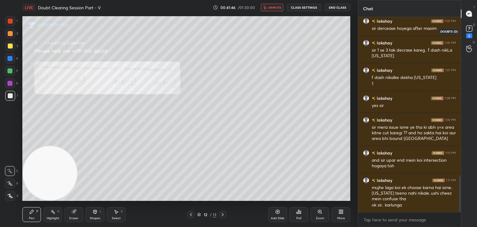
drag, startPoint x: 467, startPoint y: 28, endPoint x: 456, endPoint y: 44, distance: 19.1
click at [467, 28] on rect at bounding box center [470, 29] width 6 height 6
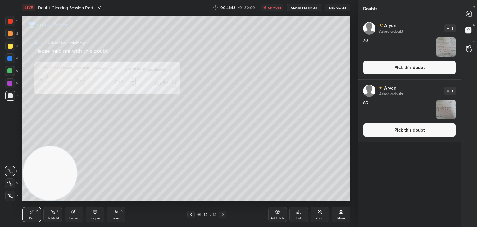
click at [387, 131] on button "Pick this doubt" at bounding box center [409, 130] width 93 height 14
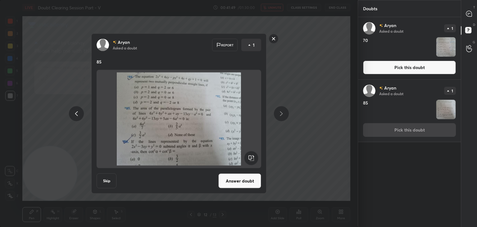
drag, startPoint x: 238, startPoint y: 184, endPoint x: 240, endPoint y: 180, distance: 4.6
click at [237, 183] on button "Answer doubt" at bounding box center [240, 180] width 43 height 15
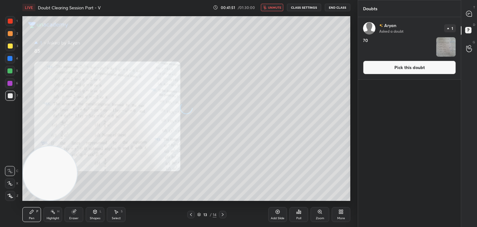
click at [399, 67] on button "Pick this doubt" at bounding box center [409, 68] width 93 height 14
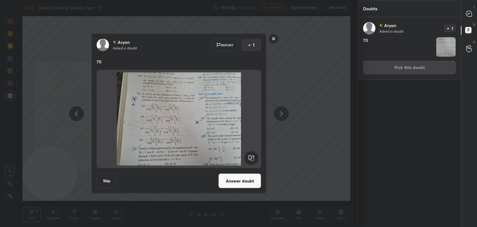
drag, startPoint x: 233, startPoint y: 181, endPoint x: 241, endPoint y: 169, distance: 13.6
click at [233, 181] on button "Answer doubt" at bounding box center [240, 180] width 43 height 15
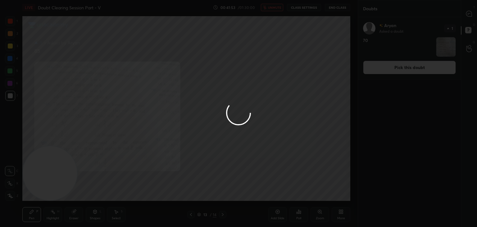
click at [461, 15] on div at bounding box center [238, 113] width 477 height 227
click at [462, 16] on div at bounding box center [238, 113] width 477 height 227
click at [464, 16] on div at bounding box center [238, 113] width 477 height 227
drag, startPoint x: 464, startPoint y: 17, endPoint x: 461, endPoint y: 18, distance: 3.3
click at [464, 16] on div at bounding box center [238, 113] width 477 height 227
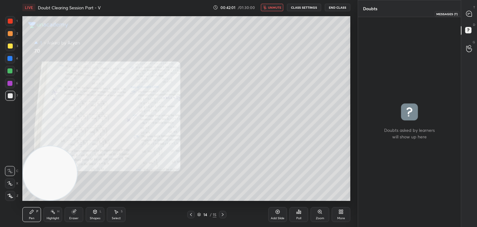
click at [468, 15] on icon at bounding box center [469, 14] width 7 height 7
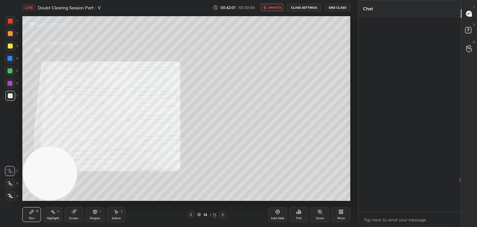
scroll to position [193, 101]
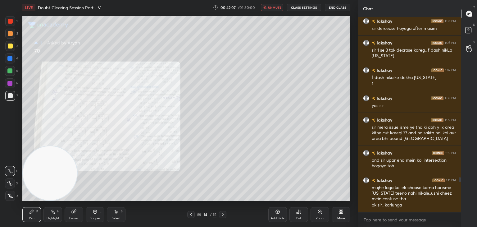
click at [190, 214] on icon at bounding box center [191, 214] width 5 height 5
click at [190, 217] on icon at bounding box center [191, 214] width 5 height 5
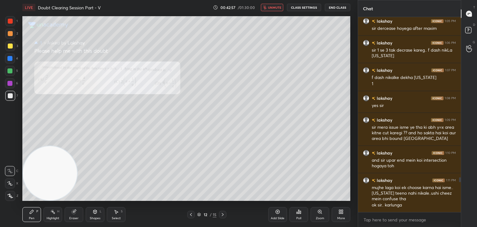
drag, startPoint x: 269, startPoint y: 8, endPoint x: 260, endPoint y: 15, distance: 11.9
click at [269, 8] on button "unmute" at bounding box center [272, 7] width 22 height 7
click at [318, 215] on div "Zoom" at bounding box center [320, 214] width 19 height 15
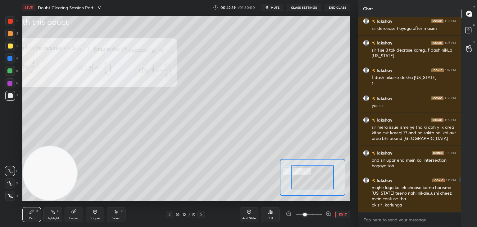
click at [316, 216] on span at bounding box center [309, 214] width 26 height 9
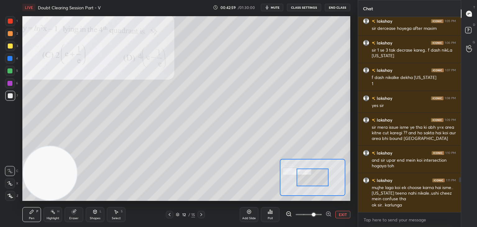
click at [316, 215] on span at bounding box center [314, 215] width 4 height 4
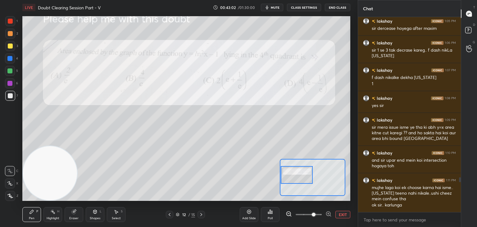
drag, startPoint x: 323, startPoint y: 177, endPoint x: 311, endPoint y: 174, distance: 13.3
click at [311, 174] on div at bounding box center [297, 175] width 32 height 18
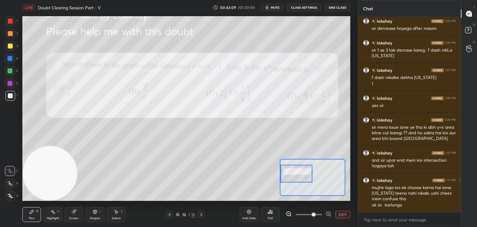
drag, startPoint x: 299, startPoint y: 170, endPoint x: 298, endPoint y: 173, distance: 3.5
click at [300, 174] on div at bounding box center [297, 174] width 32 height 18
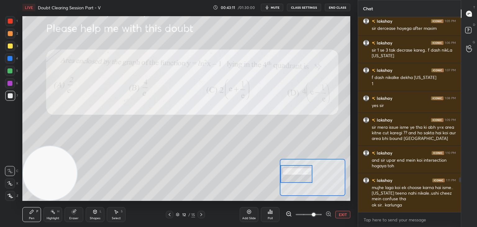
click at [11, 46] on div at bounding box center [10, 46] width 5 height 5
click at [466, 30] on rect at bounding box center [469, 30] width 6 height 6
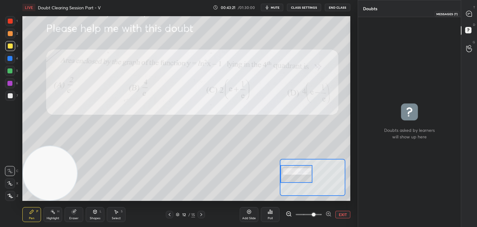
click at [467, 16] on icon at bounding box center [469, 14] width 7 height 7
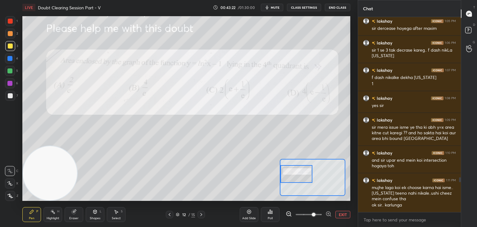
click at [200, 216] on icon at bounding box center [201, 214] width 5 height 5
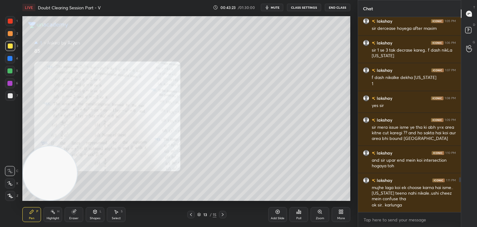
click at [220, 214] on div at bounding box center [222, 214] width 7 height 7
click at [197, 215] on div "14 / 15" at bounding box center [206, 214] width 39 height 7
click at [197, 216] on div "14 / 15" at bounding box center [206, 214] width 39 height 7
click at [197, 215] on icon at bounding box center [199, 215] width 4 height 4
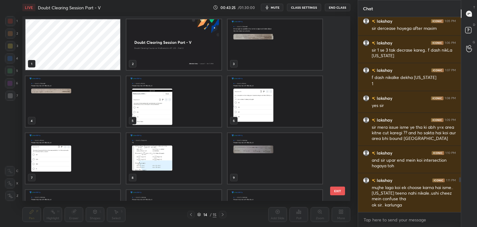
scroll to position [183, 325]
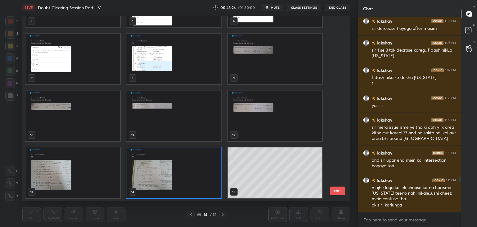
click at [244, 113] on img "grid" at bounding box center [275, 115] width 95 height 51
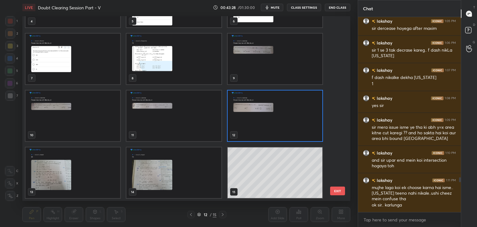
click at [276, 123] on img "grid" at bounding box center [275, 115] width 95 height 51
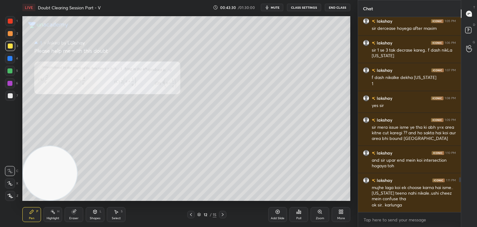
click at [314, 214] on div "Zoom" at bounding box center [320, 214] width 19 height 15
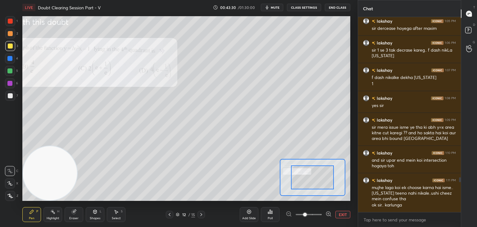
click at [307, 215] on span at bounding box center [305, 215] width 4 height 4
click at [307, 214] on span at bounding box center [305, 215] width 4 height 4
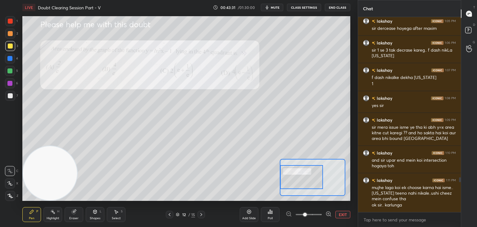
drag, startPoint x: 310, startPoint y: 173, endPoint x: 281, endPoint y: 170, distance: 29.1
click at [283, 173] on div at bounding box center [301, 177] width 43 height 24
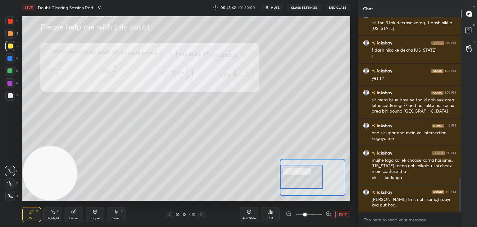
drag, startPoint x: 11, startPoint y: 99, endPoint x: 21, endPoint y: 99, distance: 10.0
click at [10, 99] on div at bounding box center [10, 96] width 10 height 10
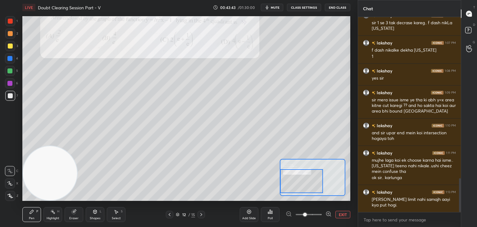
drag, startPoint x: 306, startPoint y: 173, endPoint x: 301, endPoint y: 171, distance: 5.6
click at [306, 177] on div at bounding box center [301, 181] width 43 height 24
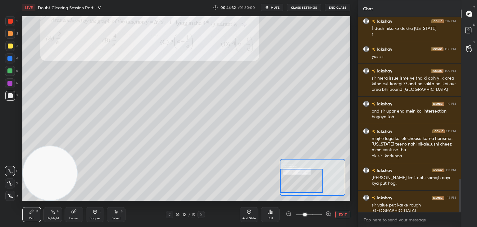
scroll to position [954, 0]
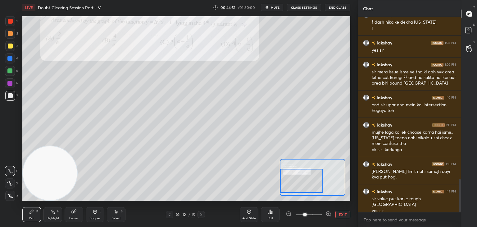
click at [290, 35] on div "LIVE Doubt Clearing Session Part - V 00:44:51 / 01:30:00 mute CLASS SETTINGS En…" at bounding box center [186, 113] width 333 height 227
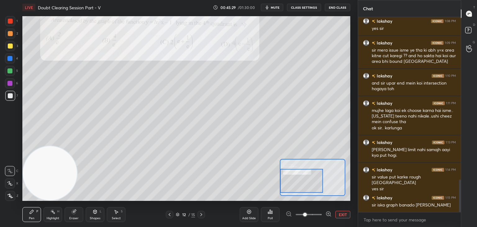
click at [201, 214] on icon at bounding box center [201, 214] width 5 height 5
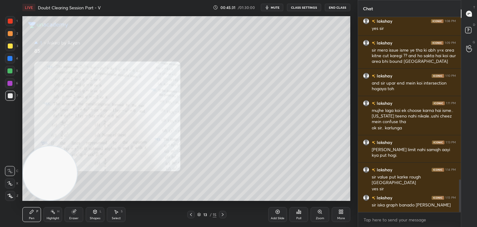
click at [319, 214] on icon at bounding box center [320, 211] width 5 height 5
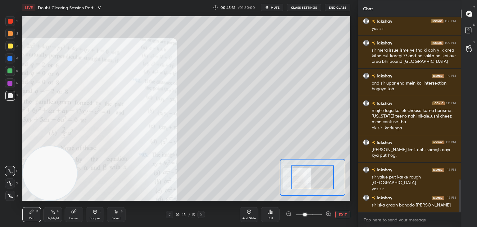
click at [317, 215] on span at bounding box center [309, 214] width 26 height 9
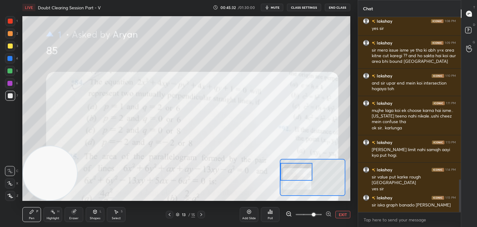
click at [273, 175] on div "Setting up your live class Poll for secs No correct answer Start poll" at bounding box center [186, 108] width 328 height 185
click at [304, 215] on span at bounding box center [309, 214] width 26 height 9
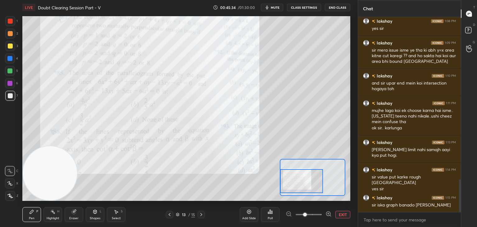
drag, startPoint x: 307, startPoint y: 174, endPoint x: 298, endPoint y: 176, distance: 8.7
click at [300, 178] on div at bounding box center [301, 181] width 43 height 24
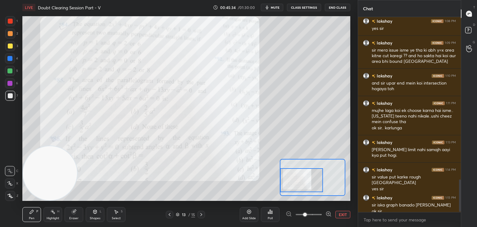
scroll to position [982, 0]
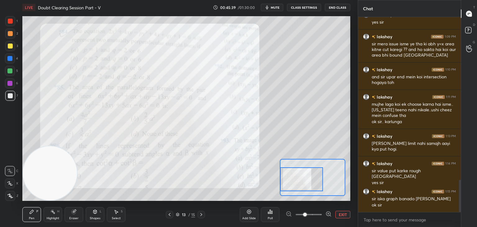
drag, startPoint x: 287, startPoint y: 174, endPoint x: 283, endPoint y: 186, distance: 12.7
click at [284, 187] on div at bounding box center [301, 179] width 43 height 24
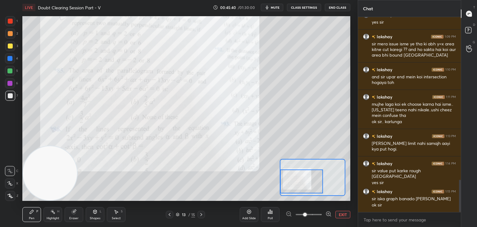
click at [316, 214] on span at bounding box center [309, 214] width 26 height 9
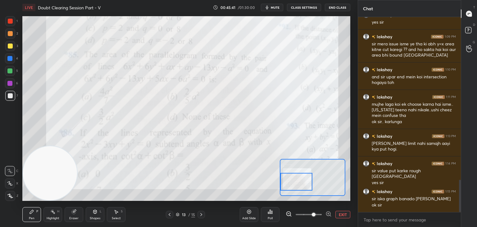
drag, startPoint x: 306, startPoint y: 179, endPoint x: 298, endPoint y: 179, distance: 8.1
click at [298, 179] on div at bounding box center [297, 182] width 32 height 18
click at [339, 212] on button "EXIT" at bounding box center [343, 214] width 15 height 7
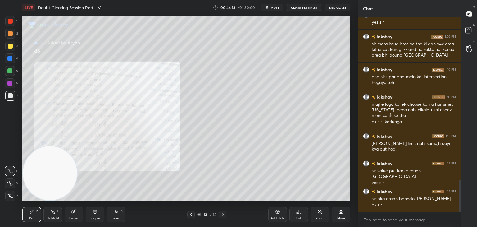
drag, startPoint x: 225, startPoint y: 215, endPoint x: 222, endPoint y: 209, distance: 7.3
click at [225, 216] on div at bounding box center [222, 214] width 7 height 7
click at [193, 214] on div "14 / 15" at bounding box center [206, 214] width 39 height 7
click at [191, 216] on icon at bounding box center [191, 214] width 5 height 5
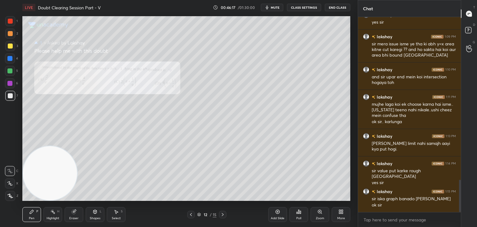
click at [191, 217] on icon at bounding box center [191, 214] width 5 height 5
click at [191, 217] on div at bounding box center [190, 214] width 7 height 7
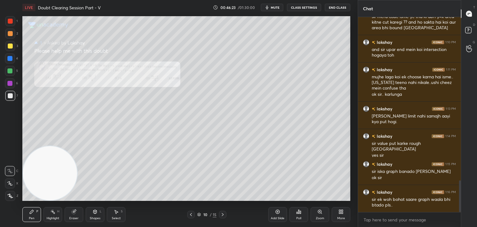
click at [318, 214] on icon at bounding box center [320, 211] width 5 height 5
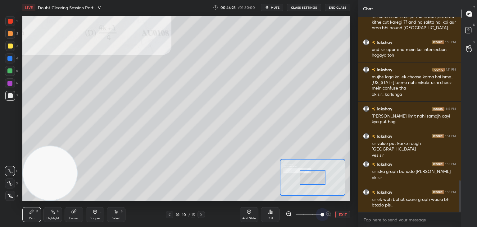
click at [318, 214] on span at bounding box center [309, 214] width 26 height 9
click at [321, 214] on span at bounding box center [323, 215] width 4 height 4
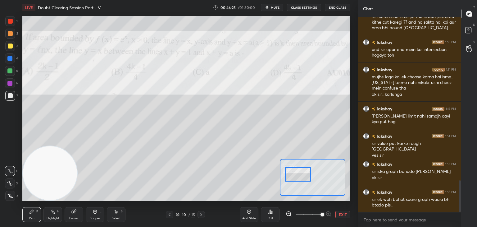
drag, startPoint x: 314, startPoint y: 179, endPoint x: 302, endPoint y: 178, distance: 12.2
click at [301, 177] on div at bounding box center [298, 174] width 26 height 14
click at [314, 215] on span at bounding box center [309, 214] width 26 height 9
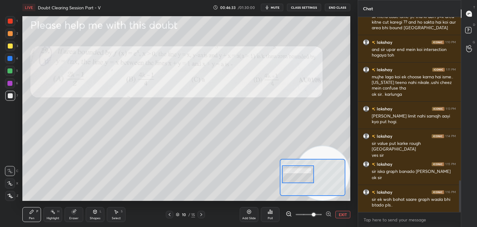
drag, startPoint x: 77, startPoint y: 186, endPoint x: 330, endPoint y: 201, distance: 253.2
click at [330, 201] on div "LIVE Doubt Clearing Session Part - V 00:46:33 / 01:30:00 mute CLASS SETTINGS En…" at bounding box center [186, 113] width 333 height 227
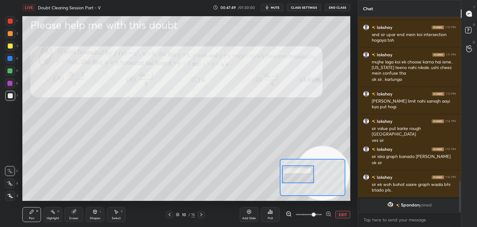
click at [67, 210] on div "Eraser" at bounding box center [74, 214] width 19 height 15
click at [27, 214] on div "Pen P" at bounding box center [31, 214] width 19 height 15
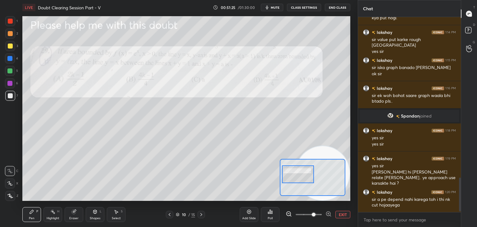
scroll to position [924, 0]
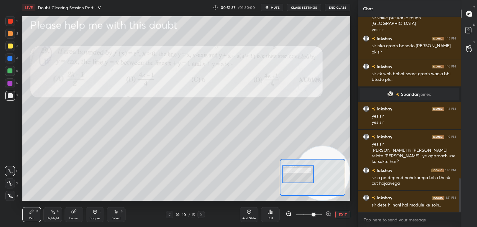
click at [73, 218] on div "Eraser" at bounding box center [73, 218] width 9 height 3
click at [11, 199] on div "Erase all" at bounding box center [10, 196] width 10 height 10
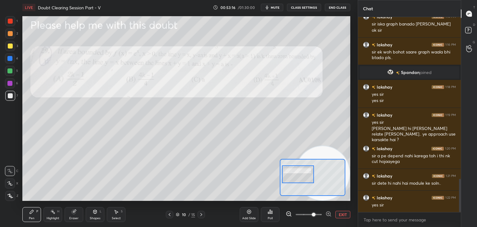
scroll to position [968, 0]
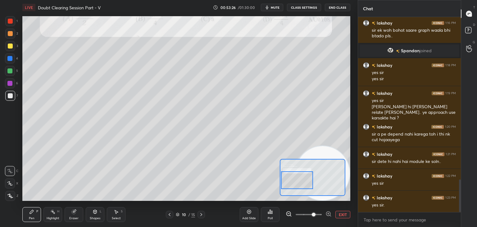
drag, startPoint x: 302, startPoint y: 177, endPoint x: 302, endPoint y: 187, distance: 9.3
click at [303, 187] on div at bounding box center [297, 180] width 32 height 18
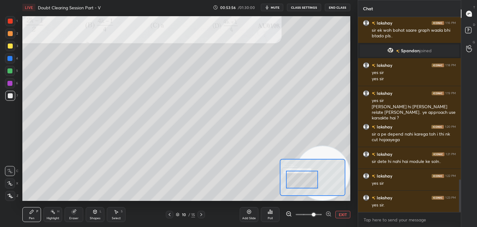
drag, startPoint x: 299, startPoint y: 182, endPoint x: 303, endPoint y: 180, distance: 4.2
click at [303, 180] on div at bounding box center [302, 180] width 32 height 18
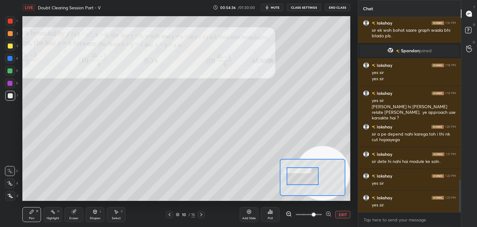
drag, startPoint x: 298, startPoint y: 178, endPoint x: 298, endPoint y: 173, distance: 5.0
click at [298, 174] on div at bounding box center [303, 176] width 32 height 18
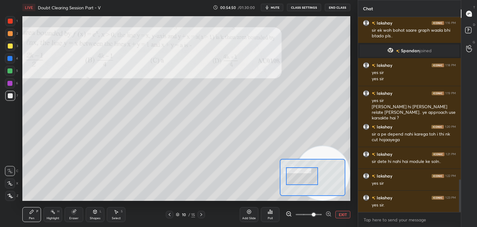
scroll to position [1001, 0]
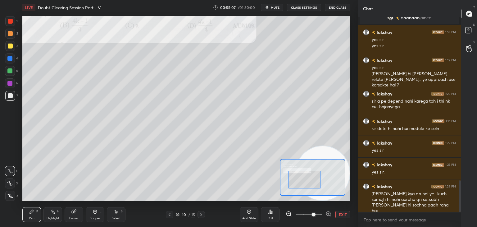
click at [300, 181] on div at bounding box center [305, 180] width 32 height 18
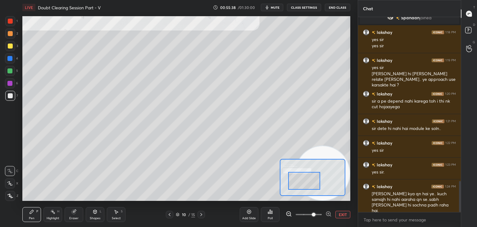
scroll to position [1023, 0]
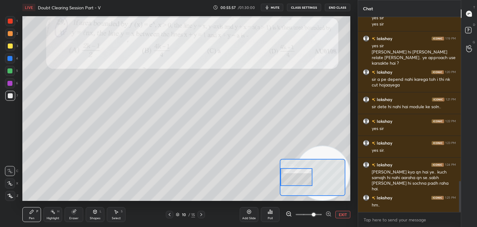
drag, startPoint x: 299, startPoint y: 179, endPoint x: 294, endPoint y: 175, distance: 6.7
click at [294, 176] on div at bounding box center [297, 177] width 32 height 18
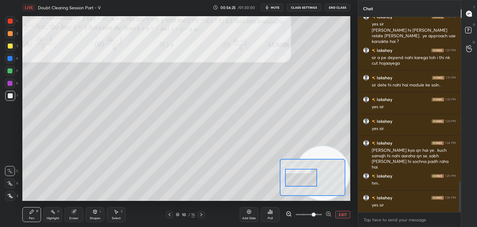
drag, startPoint x: 295, startPoint y: 179, endPoint x: 301, endPoint y: 171, distance: 9.7
click at [307, 180] on div at bounding box center [301, 178] width 32 height 18
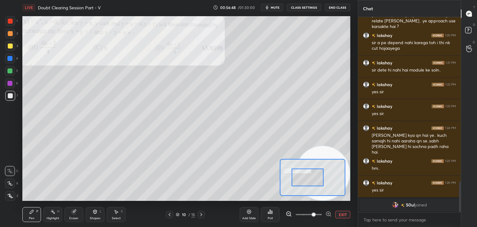
scroll to position [969, 0]
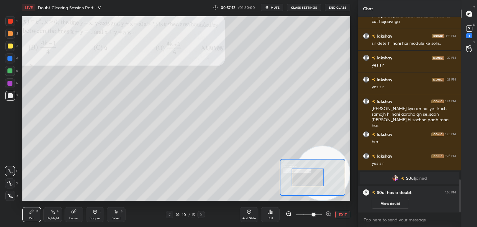
click at [341, 213] on button "EXIT" at bounding box center [343, 214] width 15 height 7
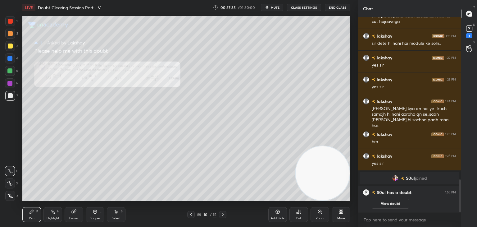
drag, startPoint x: 75, startPoint y: 214, endPoint x: 75, endPoint y: 205, distance: 8.7
click at [74, 214] on icon at bounding box center [73, 211] width 5 height 5
click at [8, 199] on div "Erase all" at bounding box center [10, 196] width 10 height 10
click at [385, 201] on button "View doubt" at bounding box center [390, 204] width 37 height 10
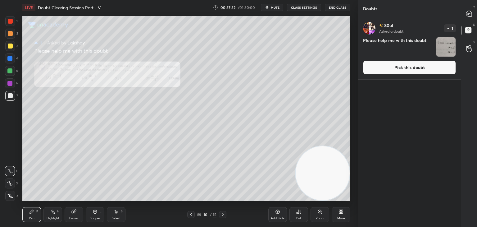
click at [393, 69] on button "Pick this doubt" at bounding box center [409, 68] width 93 height 14
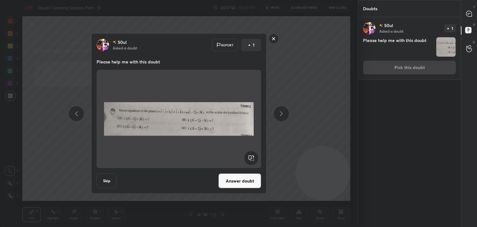
click at [231, 184] on button "Answer doubt" at bounding box center [240, 180] width 43 height 15
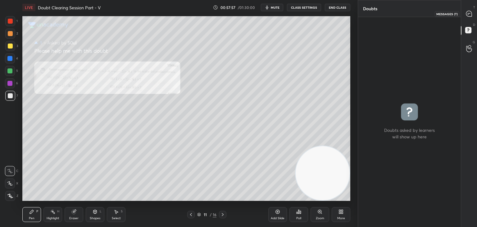
drag, startPoint x: 468, startPoint y: 19, endPoint x: 466, endPoint y: 15, distance: 4.2
click at [466, 17] on div at bounding box center [469, 13] width 12 height 11
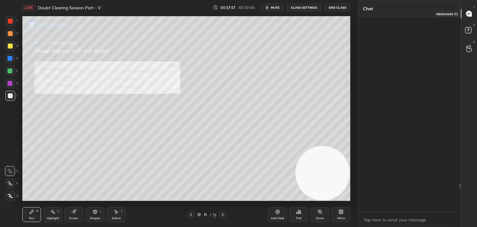
scroll to position [193, 101]
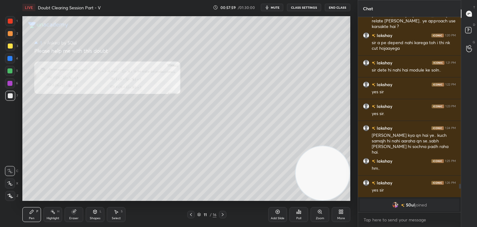
click at [191, 216] on icon at bounding box center [191, 214] width 5 height 5
click at [222, 213] on icon at bounding box center [222, 214] width 5 height 5
click at [318, 210] on icon at bounding box center [320, 211] width 5 height 5
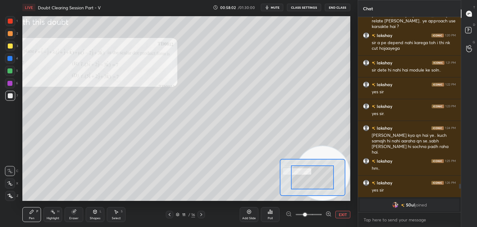
click at [317, 214] on span at bounding box center [309, 214] width 26 height 9
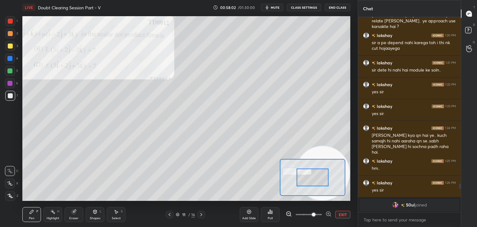
click at [316, 213] on span at bounding box center [314, 215] width 4 height 4
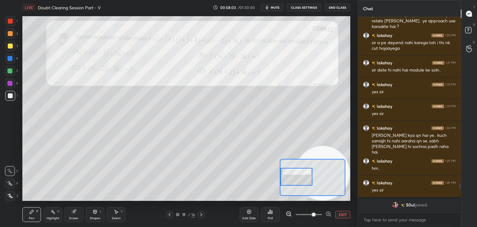
drag, startPoint x: 301, startPoint y: 174, endPoint x: 288, endPoint y: 170, distance: 13.9
click at [290, 174] on div at bounding box center [297, 177] width 32 height 18
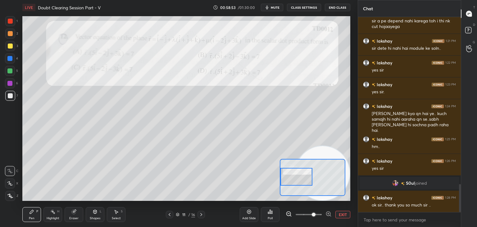
click at [343, 212] on button "EXIT" at bounding box center [343, 214] width 15 height 7
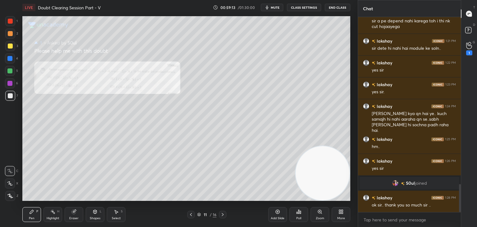
click at [464, 43] on div "1" at bounding box center [469, 48] width 12 height 11
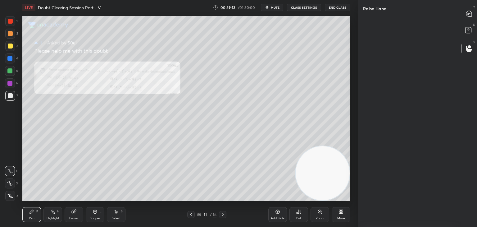
scroll to position [2, 2]
click at [376, 46] on div "Aryan" at bounding box center [378, 47] width 31 height 36
click at [467, 13] on icon at bounding box center [470, 14] width 6 height 6
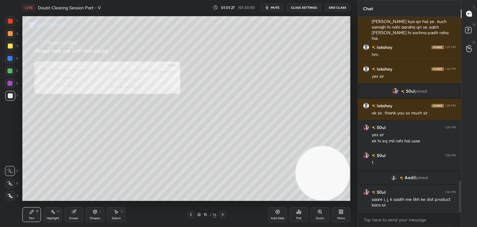
scroll to position [1036, 0]
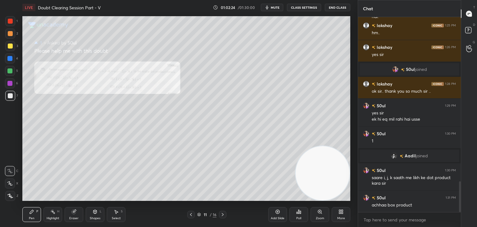
click at [222, 214] on icon at bounding box center [222, 214] width 5 height 5
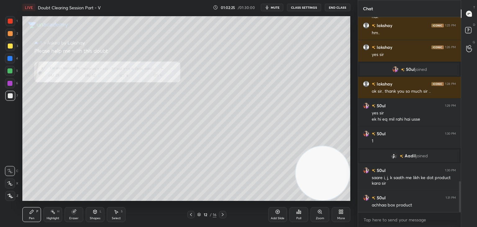
click at [221, 215] on icon at bounding box center [222, 214] width 5 height 5
click at [220, 215] on div at bounding box center [222, 214] width 7 height 7
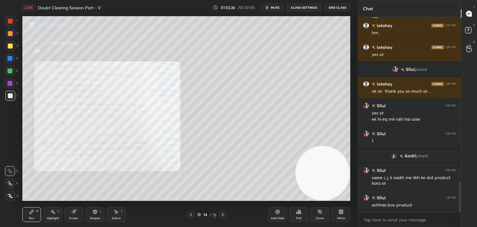
scroll to position [1058, 0]
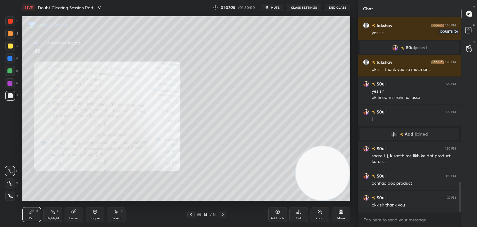
click at [464, 33] on icon at bounding box center [469, 30] width 11 height 11
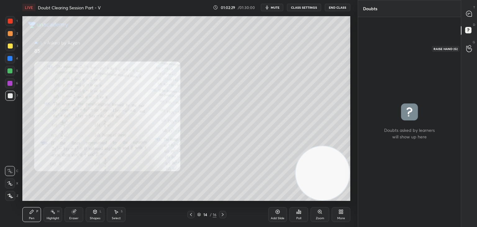
drag, startPoint x: 469, startPoint y: 48, endPoint x: 463, endPoint y: 48, distance: 6.5
click at [469, 48] on icon at bounding box center [470, 48] width 6 height 7
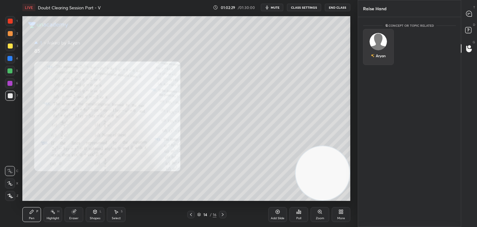
click at [380, 46] on div "Aryan" at bounding box center [378, 47] width 31 height 36
click at [379, 62] on button "INVITE" at bounding box center [378, 60] width 25 height 8
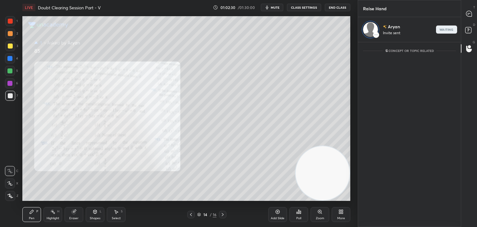
scroll to position [2, 2]
click at [466, 15] on icon at bounding box center [469, 14] width 7 height 7
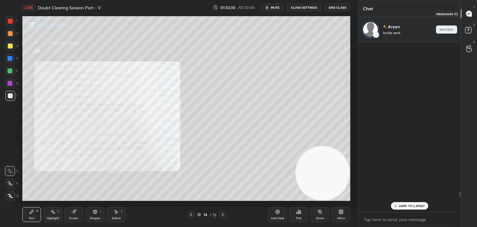
scroll to position [168, 101]
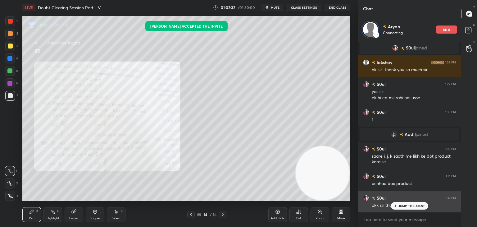
click at [408, 204] on p "JUMP TO LATEST" at bounding box center [412, 206] width 27 height 4
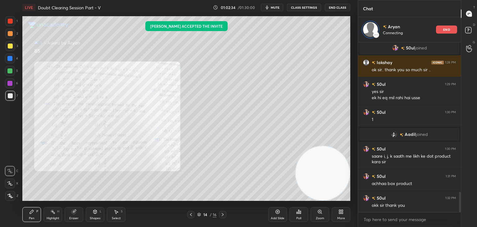
click at [318, 215] on div "Zoom" at bounding box center [320, 214] width 19 height 15
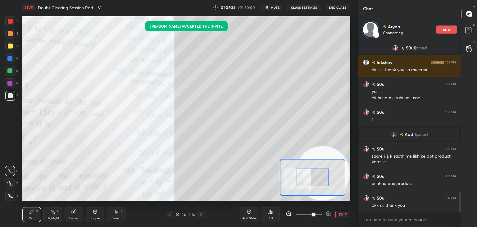
click at [313, 215] on span at bounding box center [309, 214] width 26 height 9
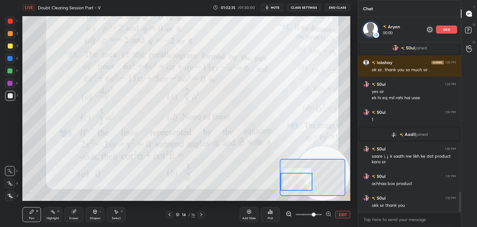
click at [285, 181] on div at bounding box center [297, 182] width 32 height 18
click at [439, 27] on div "end" at bounding box center [446, 29] width 21 height 8
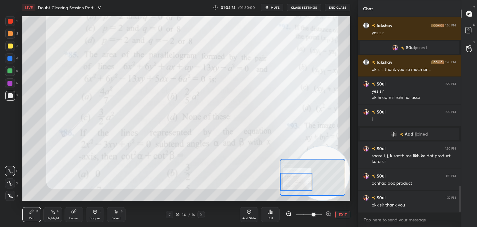
scroll to position [1243, 0]
drag, startPoint x: 469, startPoint y: 46, endPoint x: 463, endPoint y: 45, distance: 6.9
click at [469, 46] on icon at bounding box center [470, 45] width 6 height 7
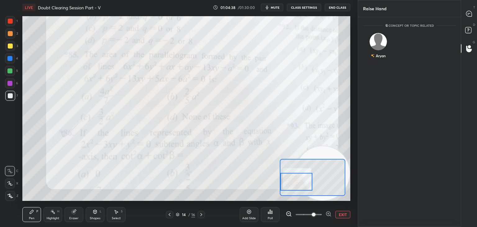
scroll to position [2, 2]
click at [379, 44] on img "grid" at bounding box center [378, 41] width 17 height 17
click at [378, 56] on button "INVITE" at bounding box center [378, 60] width 25 height 8
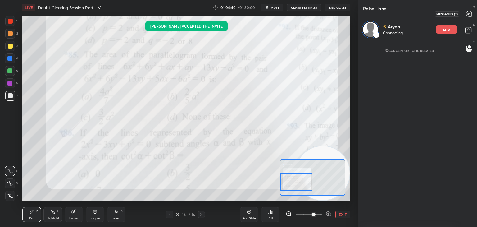
click at [468, 14] on icon at bounding box center [469, 14] width 7 height 7
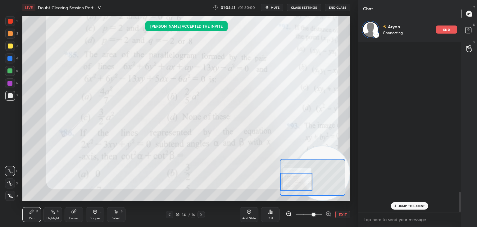
scroll to position [168, 101]
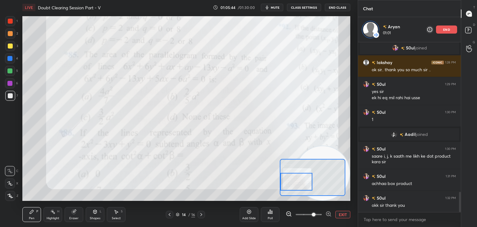
click at [445, 28] on p "end" at bounding box center [447, 29] width 7 height 3
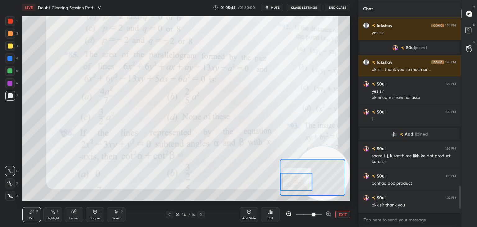
scroll to position [1243, 0]
click at [340, 212] on button "EXIT" at bounding box center [343, 214] width 15 height 7
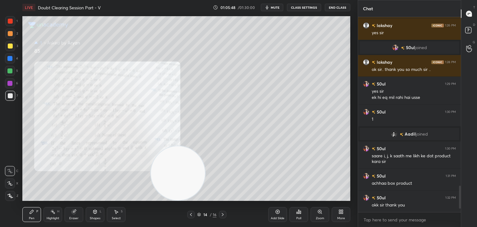
drag, startPoint x: 300, startPoint y: 167, endPoint x: 0, endPoint y: 208, distance: 302.4
click at [0, 208] on div "1 2 3 4 5 6 7 C X Z C X Z E E Erase all H H LIVE Doubt Clearing Session Part - …" at bounding box center [176, 113] width 353 height 227
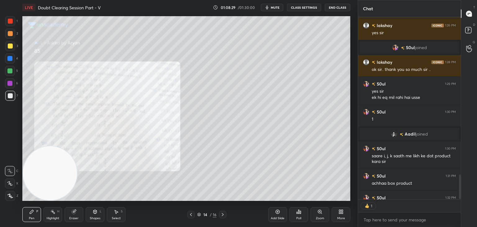
scroll to position [2, 2]
drag, startPoint x: 220, startPoint y: 214, endPoint x: 225, endPoint y: 211, distance: 5.9
click at [221, 214] on icon at bounding box center [222, 214] width 5 height 5
click at [323, 215] on div "Zoom" at bounding box center [320, 214] width 19 height 15
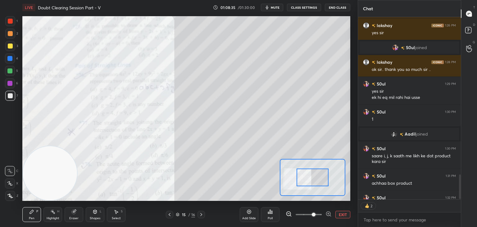
click at [316, 218] on span at bounding box center [309, 214] width 26 height 9
click at [316, 216] on span at bounding box center [314, 215] width 4 height 4
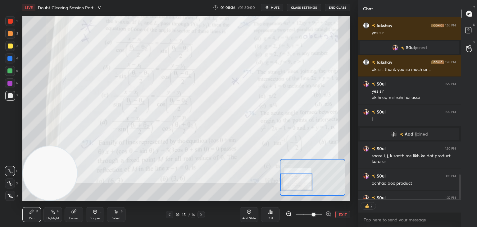
click at [278, 182] on div "Setting up your live class Poll for secs No correct answer Start poll" at bounding box center [186, 108] width 328 height 185
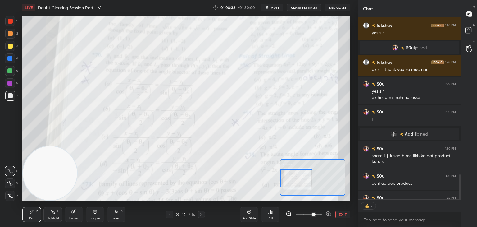
drag, startPoint x: 305, startPoint y: 180, endPoint x: 301, endPoint y: 173, distance: 8.2
click at [305, 175] on div at bounding box center [297, 178] width 32 height 18
click at [321, 213] on div at bounding box center [309, 214] width 46 height 7
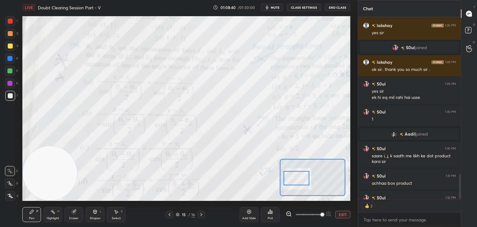
click at [321, 214] on span at bounding box center [309, 214] width 26 height 9
click at [343, 214] on button "EXIT" at bounding box center [343, 214] width 15 height 7
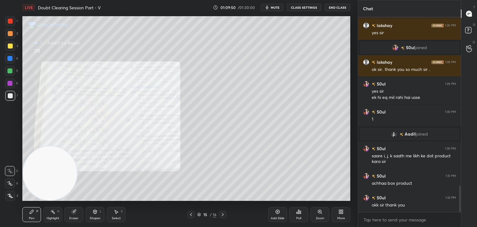
click at [318, 215] on div "Zoom" at bounding box center [320, 214] width 19 height 15
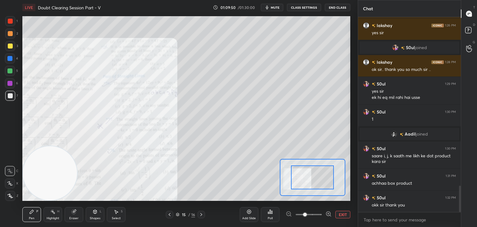
click at [318, 217] on span at bounding box center [309, 214] width 26 height 9
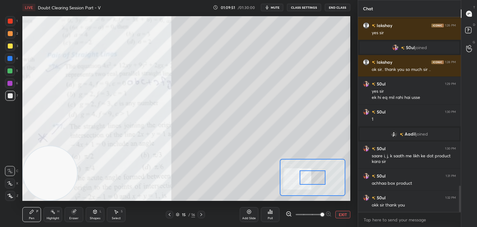
click at [321, 216] on span at bounding box center [323, 215] width 4 height 4
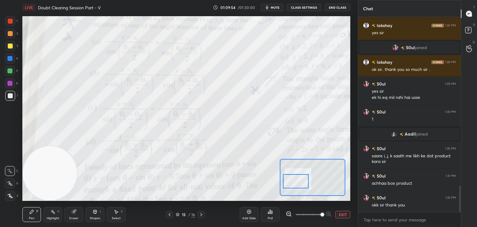
drag, startPoint x: 307, startPoint y: 177, endPoint x: 296, endPoint y: 178, distance: 10.3
click at [297, 179] on div at bounding box center [296, 181] width 26 height 14
click at [344, 220] on div "Add Slide Poll EXIT" at bounding box center [295, 214] width 111 height 35
click at [345, 213] on button "EXIT" at bounding box center [343, 214] width 15 height 7
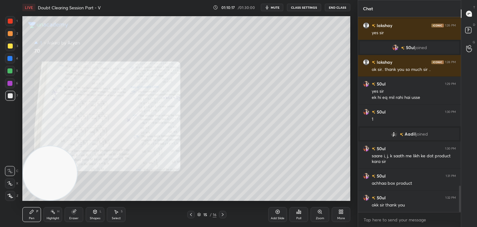
scroll to position [2, 2]
click at [223, 210] on div "Pen P Highlight H Eraser Shapes L Select S 15 / 16 Add Slide Poll Zoom More" at bounding box center [186, 214] width 328 height 25
click at [224, 212] on icon at bounding box center [222, 214] width 5 height 5
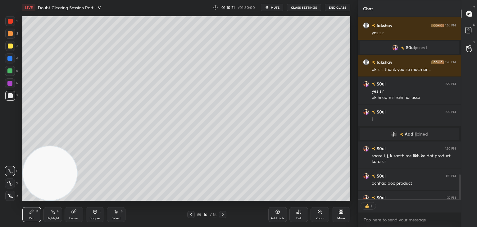
drag, startPoint x: 275, startPoint y: 2, endPoint x: 273, endPoint y: 6, distance: 4.0
click at [275, 2] on div "LIVE Doubt Clearing Session Part - V 01:10:21 / 01:30:00 mute CLASS SETTINGS En…" at bounding box center [186, 7] width 328 height 15
click at [273, 7] on span "mute" at bounding box center [275, 7] width 9 height 4
drag, startPoint x: 467, startPoint y: 29, endPoint x: 474, endPoint y: 25, distance: 7.8
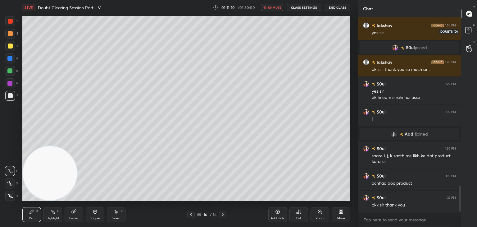
click at [467, 29] on rect at bounding box center [469, 30] width 6 height 6
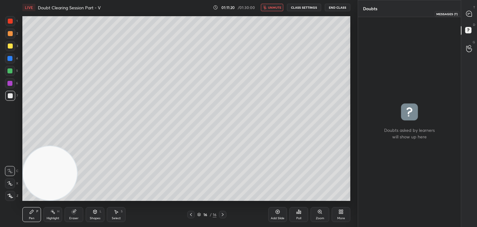
click at [471, 16] on div at bounding box center [469, 13] width 12 height 11
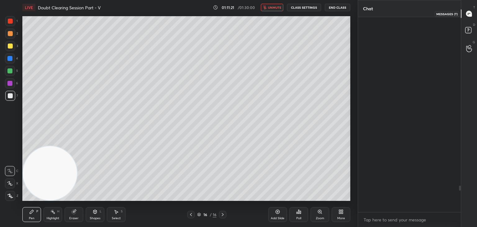
scroll to position [193, 101]
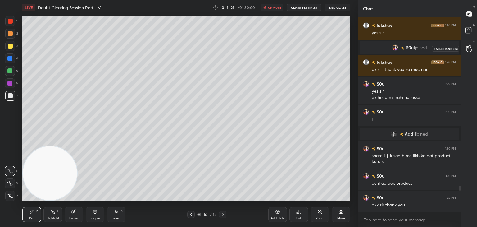
click at [468, 48] on icon at bounding box center [470, 48] width 6 height 7
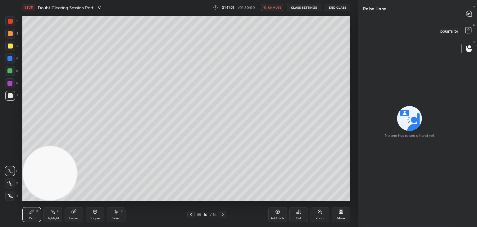
drag, startPoint x: 469, startPoint y: 33, endPoint x: 471, endPoint y: 21, distance: 11.7
click at [468, 31] on rect at bounding box center [469, 30] width 6 height 6
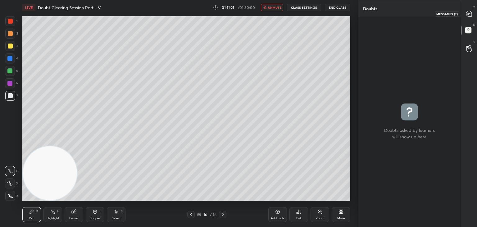
click at [470, 16] on div at bounding box center [469, 13] width 12 height 11
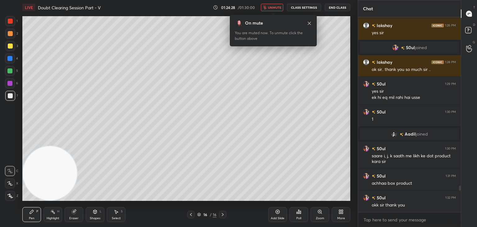
scroll to position [1258, 0]
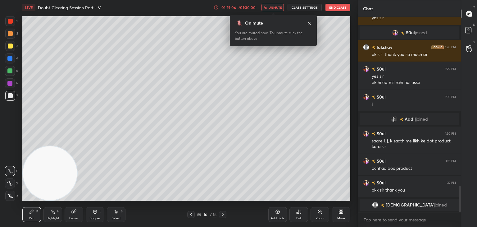
click at [310, 22] on icon at bounding box center [309, 23] width 5 height 5
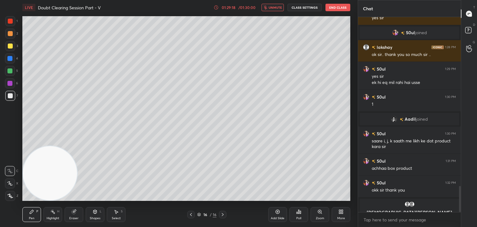
scroll to position [1266, 0]
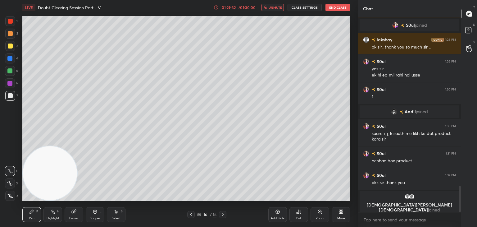
click at [276, 8] on span "unmute" at bounding box center [275, 7] width 13 height 4
click at [274, 7] on span "mute" at bounding box center [276, 7] width 9 height 4
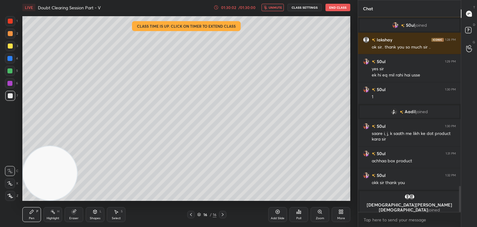
click at [269, 7] on button "unmute" at bounding box center [273, 7] width 22 height 7
click at [334, 6] on button "End Class" at bounding box center [338, 7] width 25 height 7
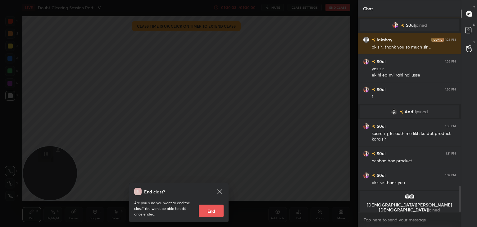
click at [211, 212] on button "End" at bounding box center [211, 211] width 25 height 12
type textarea "x"
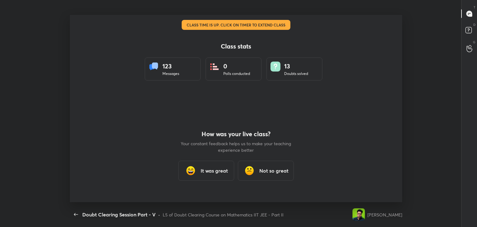
scroll to position [0, 0]
click at [213, 177] on div "It was great" at bounding box center [206, 171] width 56 height 20
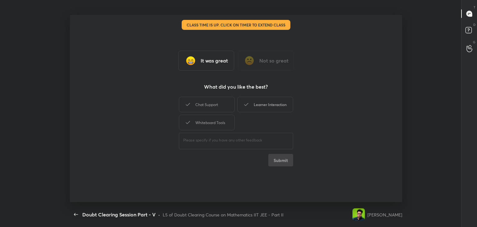
drag, startPoint x: 215, startPoint y: 105, endPoint x: 239, endPoint y: 101, distance: 24.5
click at [215, 104] on div "Chat Support" at bounding box center [207, 105] width 56 height 16
drag, startPoint x: 260, startPoint y: 104, endPoint x: 251, endPoint y: 106, distance: 8.7
click at [256, 105] on div "Learner Interaction" at bounding box center [265, 105] width 56 height 16
click at [210, 124] on div "Whiteboard Tools" at bounding box center [207, 123] width 56 height 16
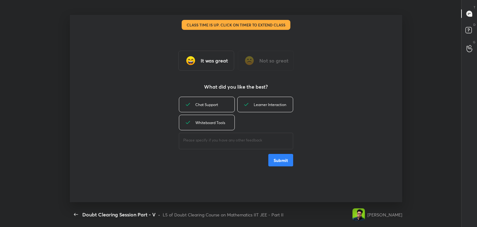
click at [279, 157] on button "Submit" at bounding box center [281, 160] width 25 height 12
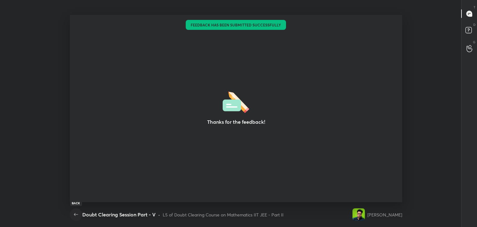
click at [76, 214] on icon "button" at bounding box center [75, 214] width 7 height 7
